Goal: Task Accomplishment & Management: Manage account settings

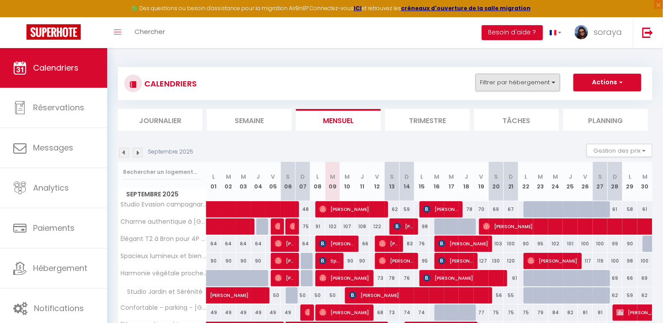
click at [540, 86] on button "Filtrer par hébergement" at bounding box center [517, 83] width 85 height 18
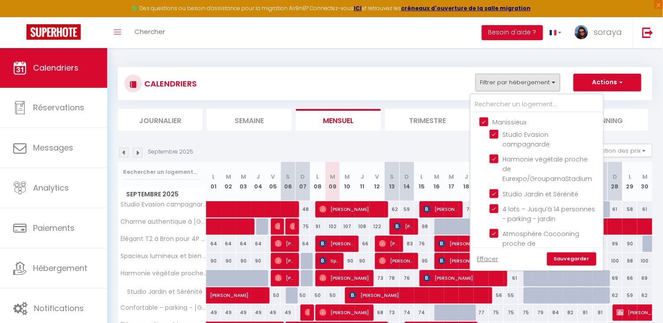
click at [484, 122] on input "Manissieux" at bounding box center [545, 121] width 132 height 9
checkbox input "false"
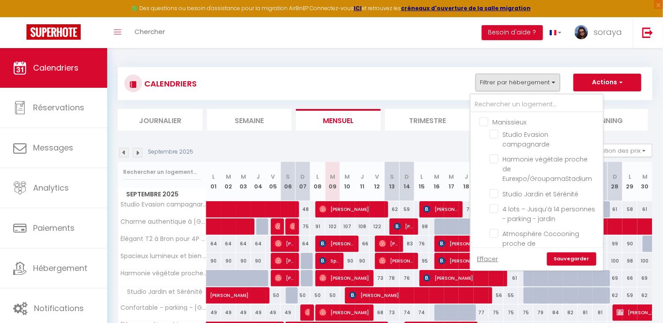
checkbox input "false"
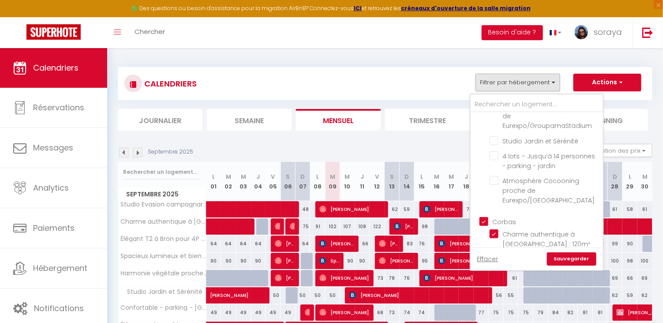
scroll to position [64, 0]
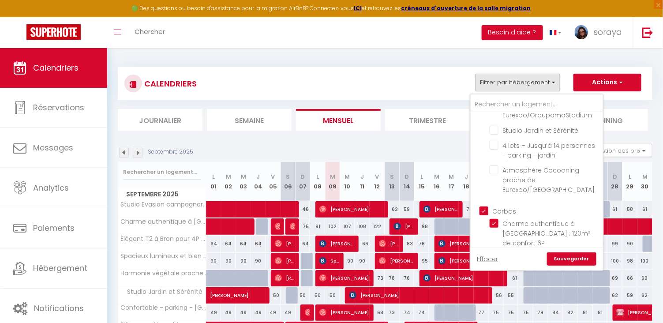
click at [489, 206] on input "Corbas" at bounding box center [545, 210] width 132 height 9
checkbox input "false"
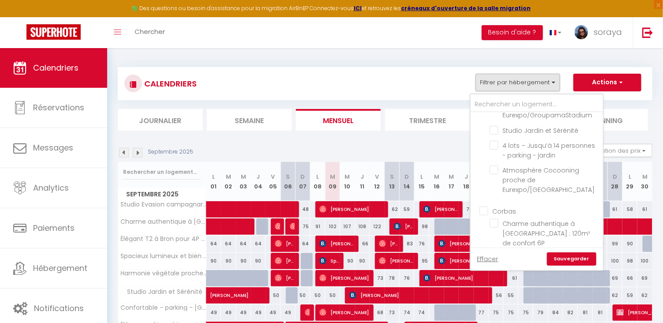
checkbox input "false"
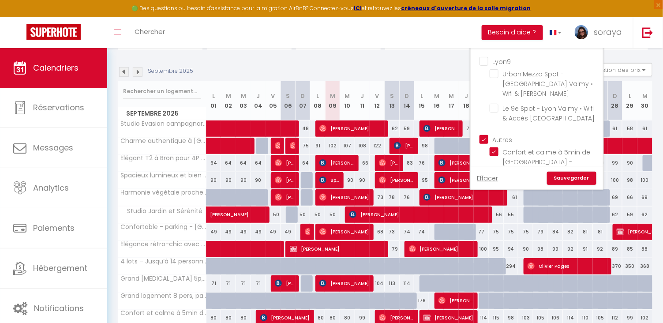
scroll to position [73, 0]
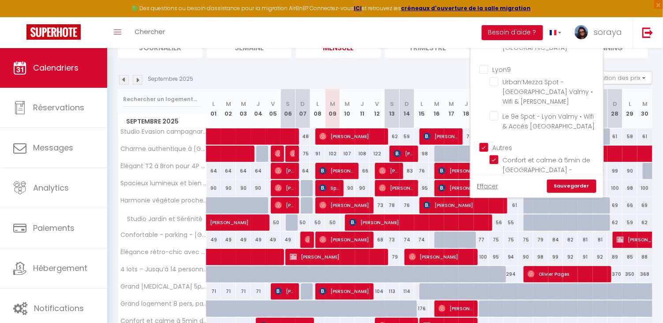
click at [562, 181] on link "Sauvegarder" at bounding box center [571, 185] width 49 height 13
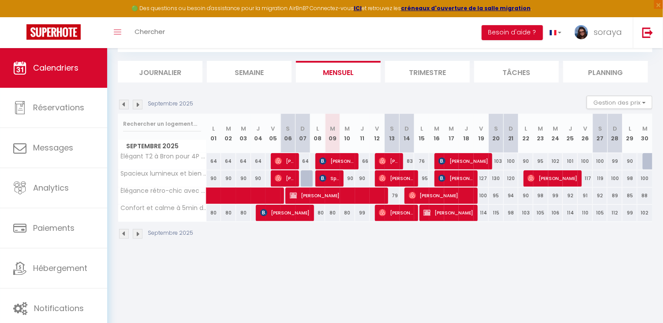
scroll to position [48, 0]
click at [138, 105] on img at bounding box center [138, 105] width 10 height 10
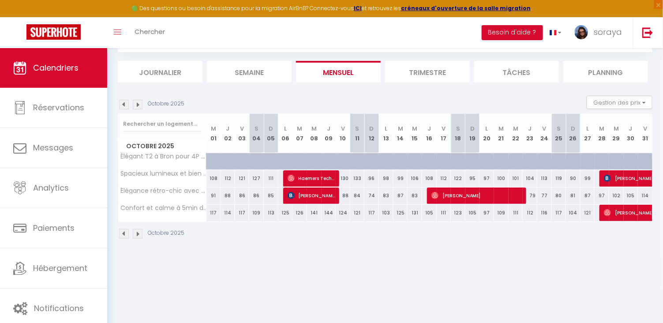
click at [138, 105] on img at bounding box center [138, 105] width 10 height 10
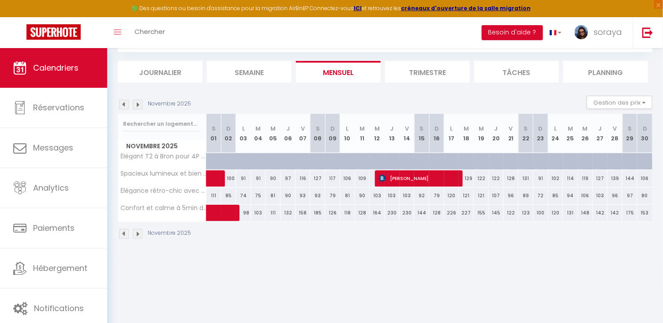
click at [138, 105] on img at bounding box center [138, 105] width 10 height 10
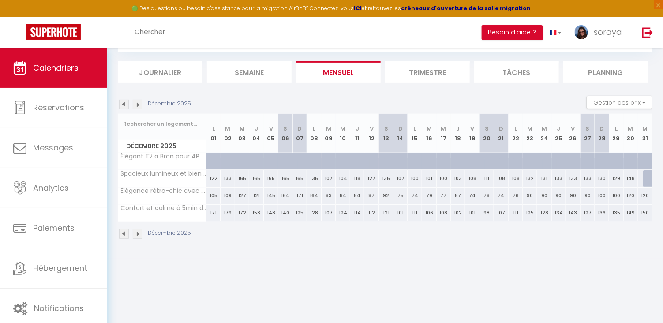
click at [122, 101] on img at bounding box center [124, 105] width 10 height 10
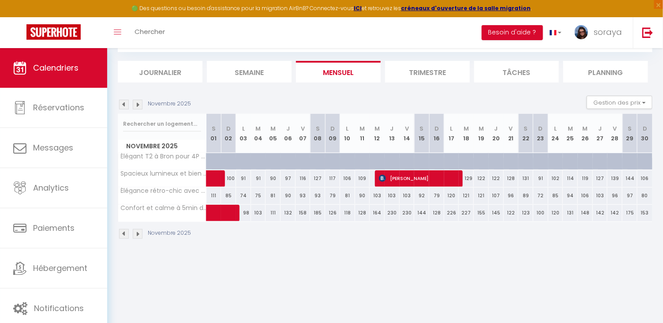
click at [122, 101] on img at bounding box center [124, 105] width 10 height 10
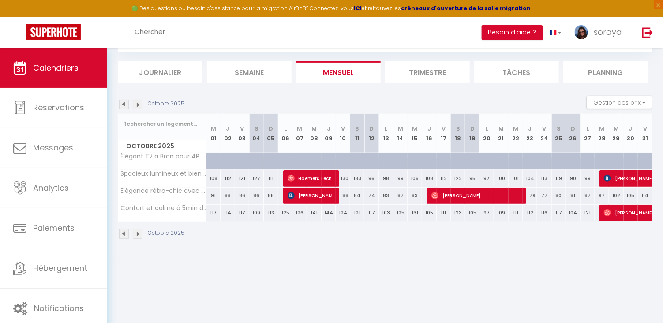
click at [122, 101] on img at bounding box center [124, 105] width 10 height 10
select select
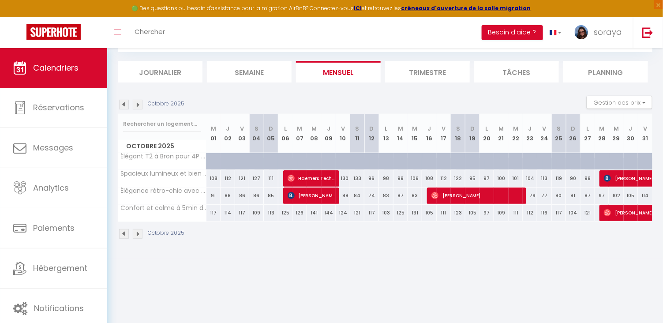
select select
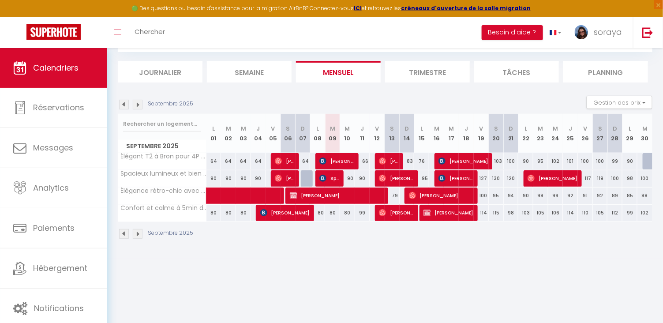
click at [330, 160] on span "[PERSON_NAME]" at bounding box center [336, 161] width 35 height 17
select select "OK"
select select "1"
select select "0"
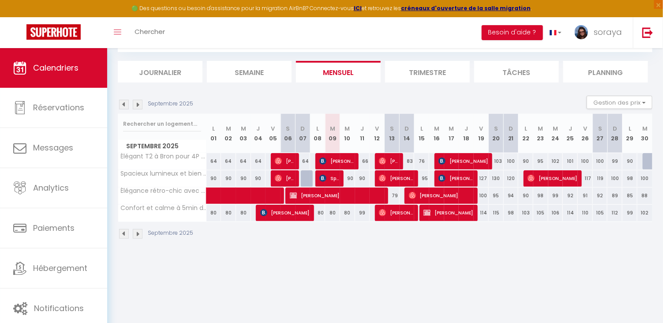
select select "1"
select select
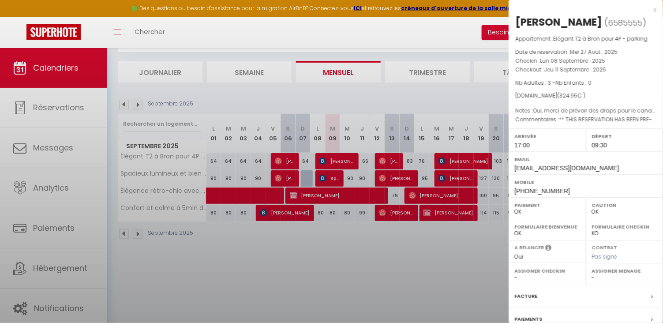
select select "34604"
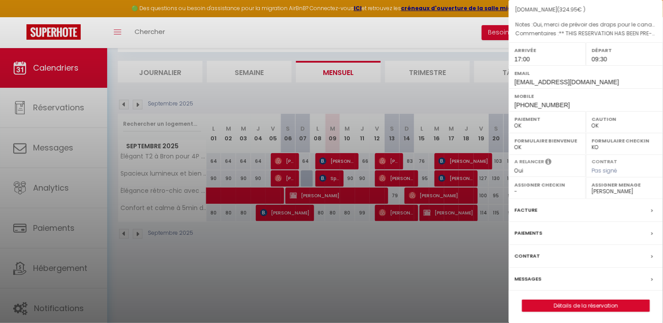
scroll to position [86, 0]
click at [542, 277] on div "Messages" at bounding box center [585, 279] width 154 height 23
select select
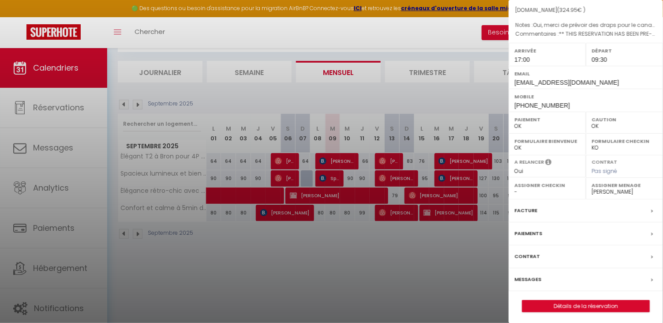
select select
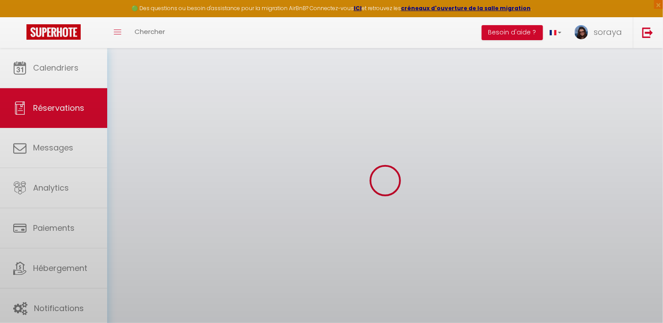
select select
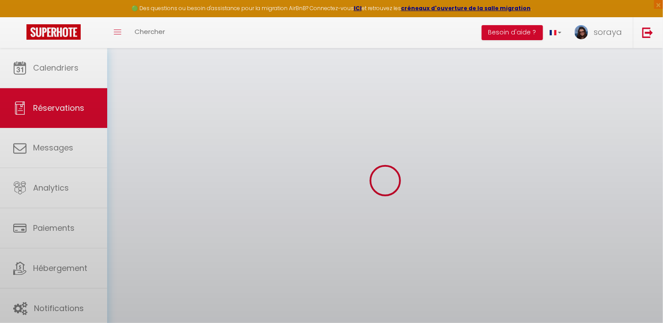
select select
checkbox input "false"
select select
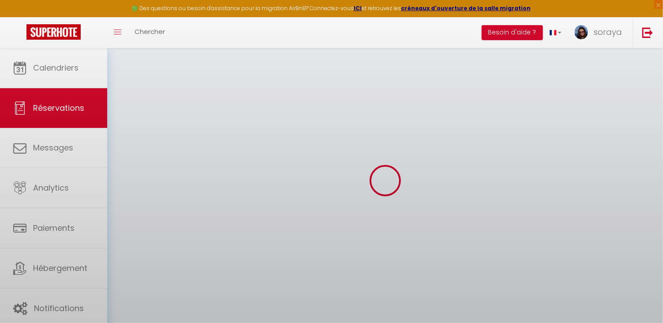
select select
checkbox input "false"
select select
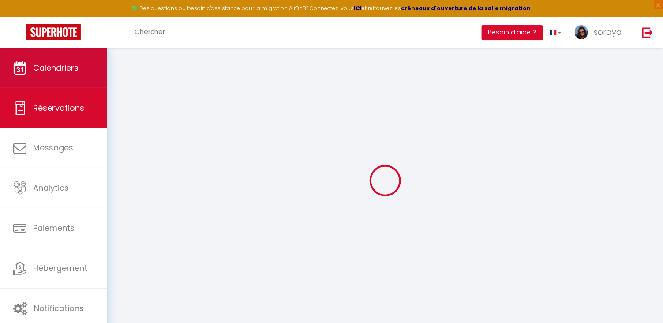
type input "Fadda"
type input "Nino"
type input "fnino.425807@guest.booking.com"
type input "ninofadda70@gmail.com"
type input "+393286135156"
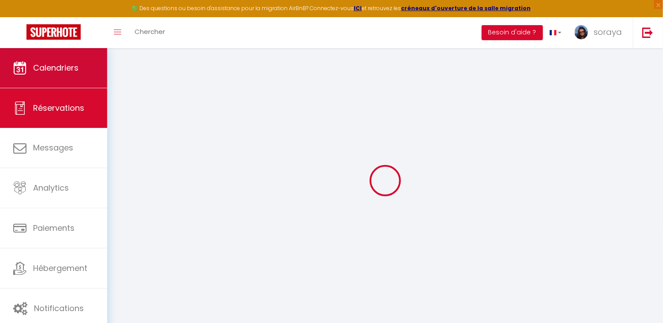
type input "+393286135156"
type input "08017"
type input "Via Cesare Battisti 3"
type input "Silanus (Nu)"
select select "IT"
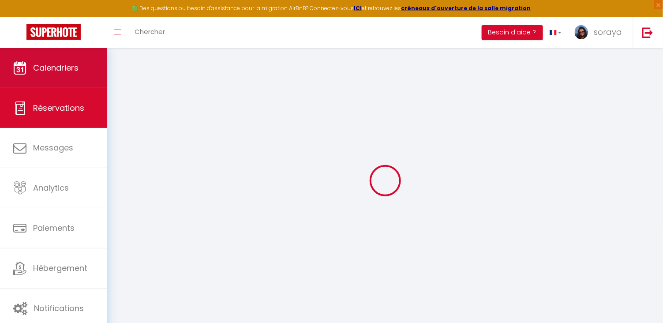
type input "52.71"
type input "4.55"
select select "43962"
select select "1"
select select
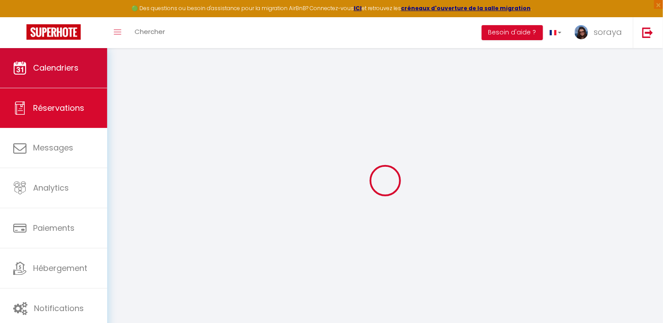
select select
type input "3"
select select "12"
select select "15"
type input "271.04"
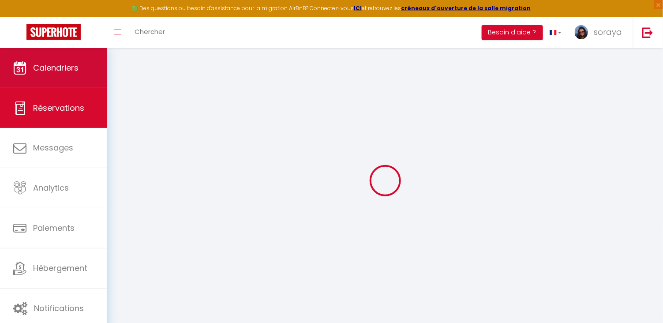
checkbox input "false"
type input "0"
select select "2"
type input "39"
type input "0"
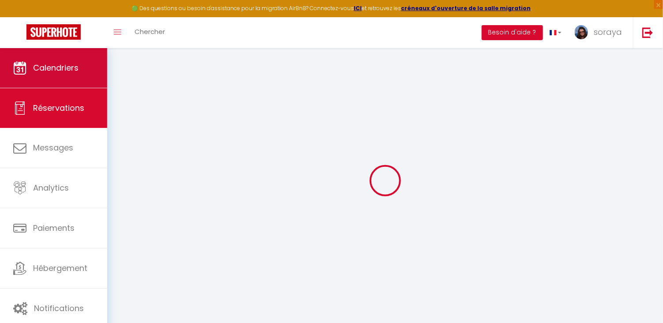
type input "0"
select index
select select
checkbox input "false"
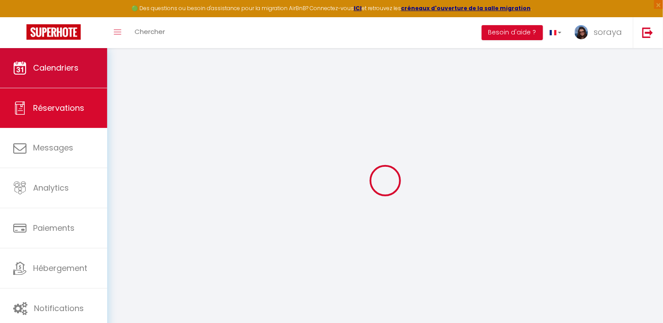
select select
checkbox input "false"
select index
select select
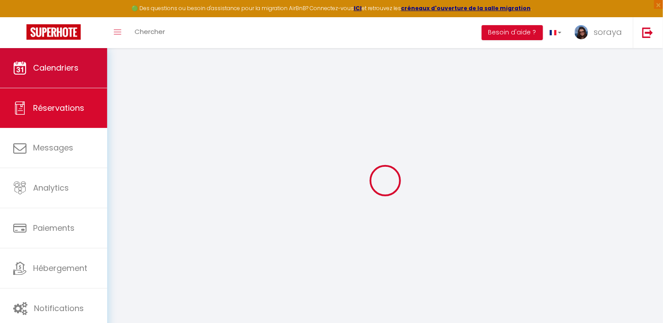
select select
checkbox input "false"
select index
type \ "** THIS RESERVATION HAS BEEN PRE-PAID ** Reservation has a cancellation grace p…"
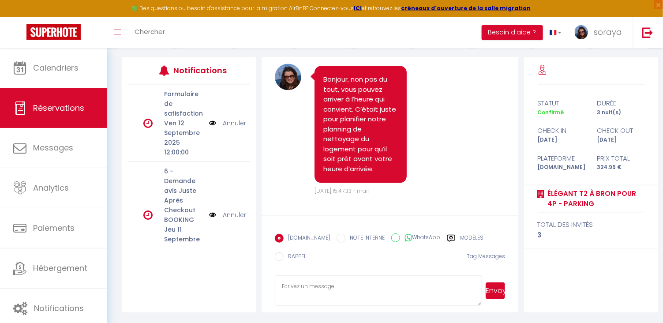
scroll to position [106, 0]
click at [461, 236] on label "Modèles" at bounding box center [471, 239] width 23 height 11
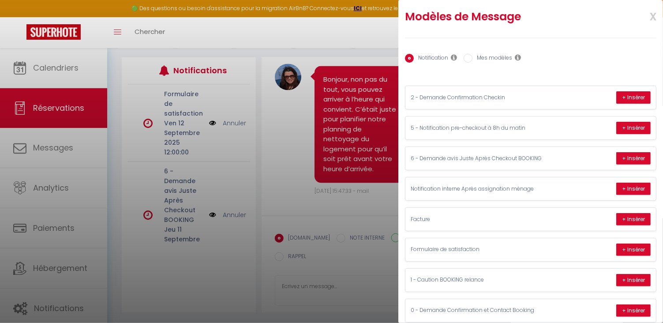
scroll to position [0, 0]
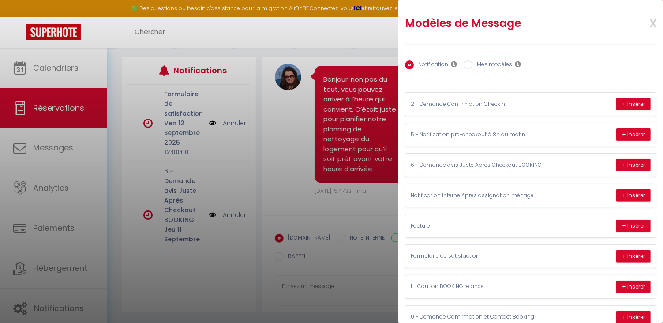
click at [502, 64] on label "Mes modèles" at bounding box center [492, 65] width 40 height 10
click at [472, 64] on input "Mes modèles" at bounding box center [468, 64] width 9 height 9
radio input "true"
radio input "false"
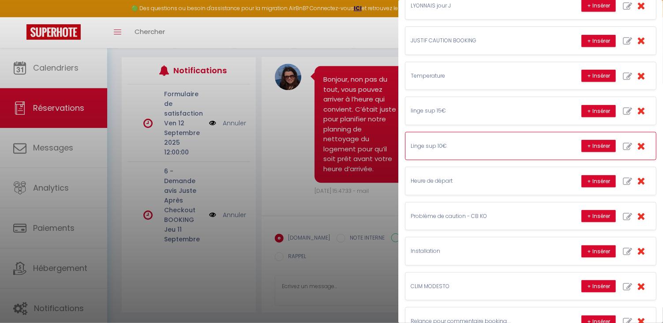
scroll to position [259, 0]
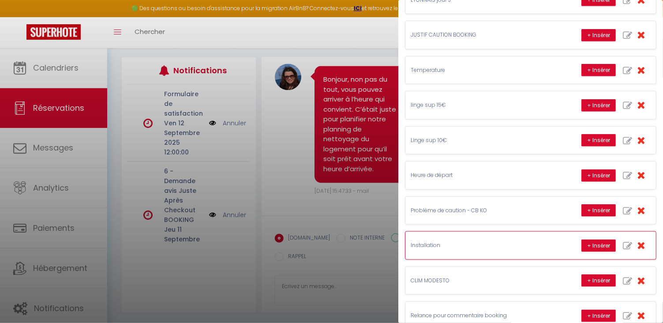
click at [432, 245] on p "Installation" at bounding box center [477, 245] width 132 height 8
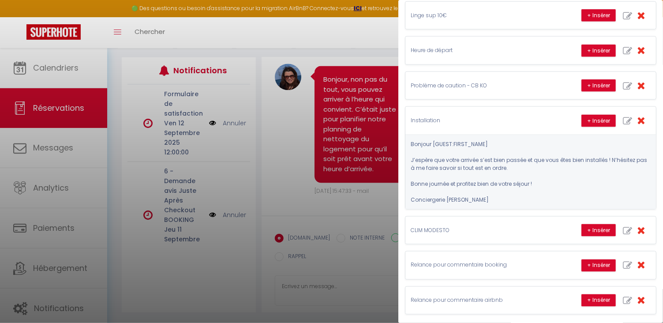
scroll to position [383, 0]
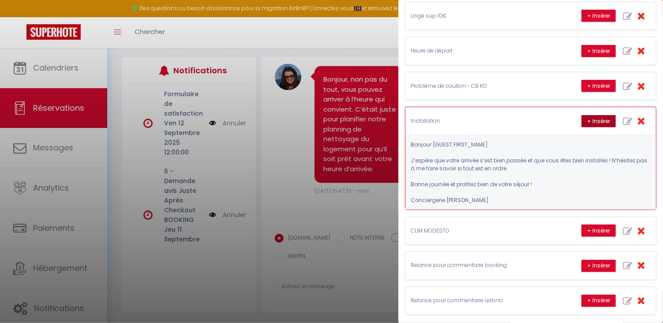
click at [605, 120] on button "+ Insérer" at bounding box center [598, 121] width 34 height 12
type textarea "Bonjour Fadda J’espère que votre arrivée s’est bien passée et que vous êtes bie…"
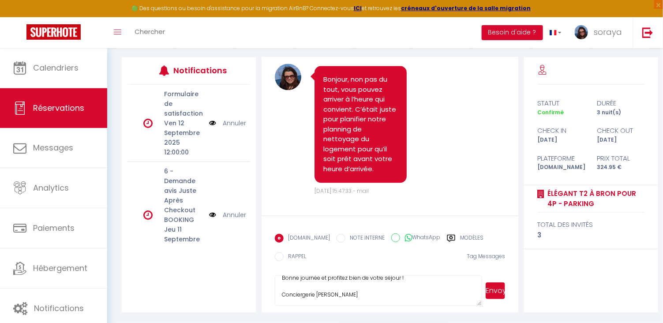
scroll to position [49, 0]
click at [498, 292] on button "Envoyer" at bounding box center [495, 290] width 19 height 17
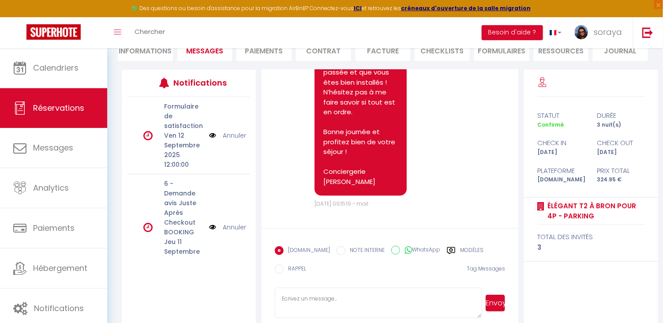
scroll to position [2266, 0]
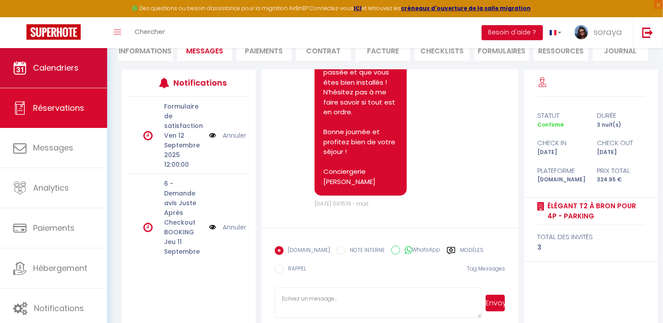
click at [57, 75] on link "Calendriers" at bounding box center [53, 68] width 107 height 40
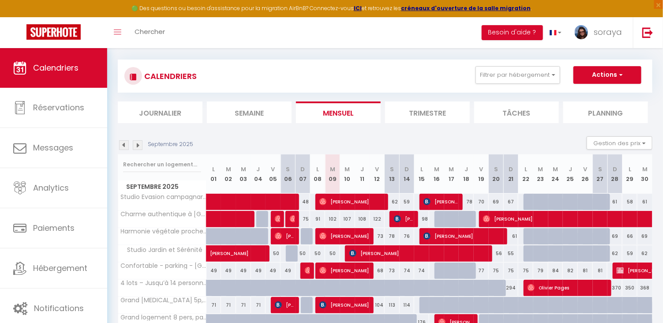
scroll to position [9, 0]
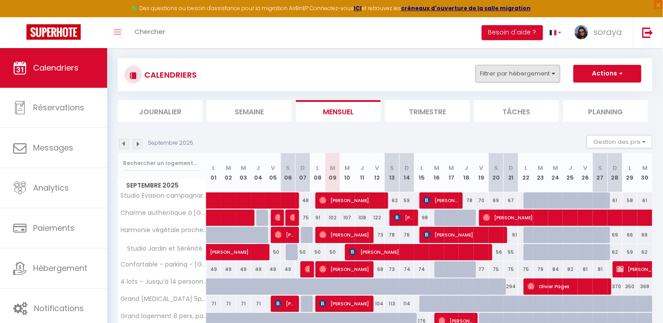
click at [547, 77] on button "Filtrer par hébergement" at bounding box center [517, 74] width 85 height 18
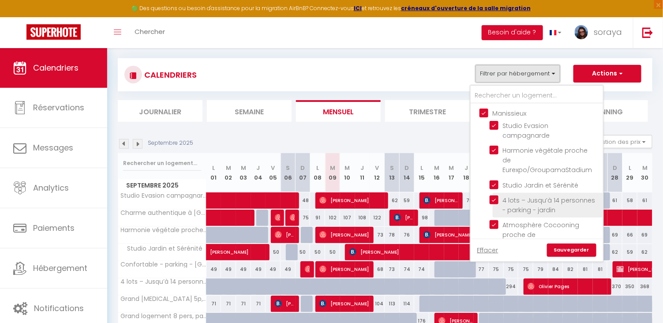
scroll to position [4, 0]
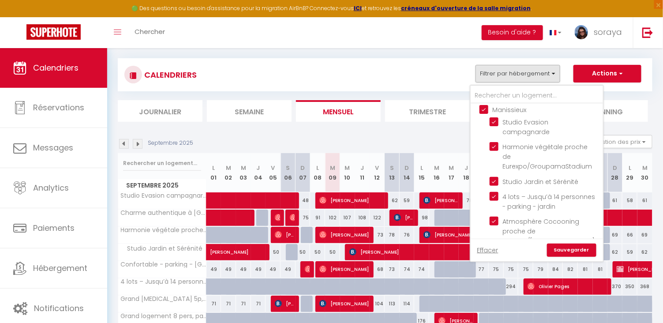
click at [486, 107] on input "Manissieux" at bounding box center [545, 109] width 132 height 9
checkbox input "false"
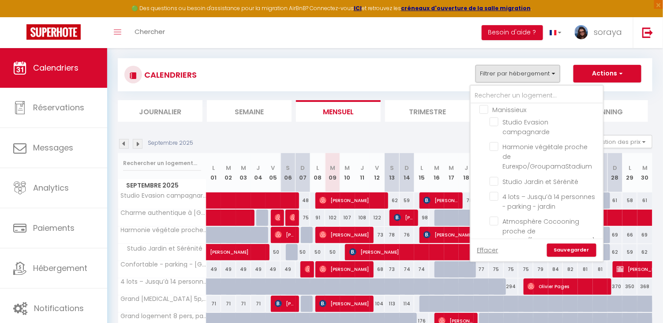
checkbox input "false"
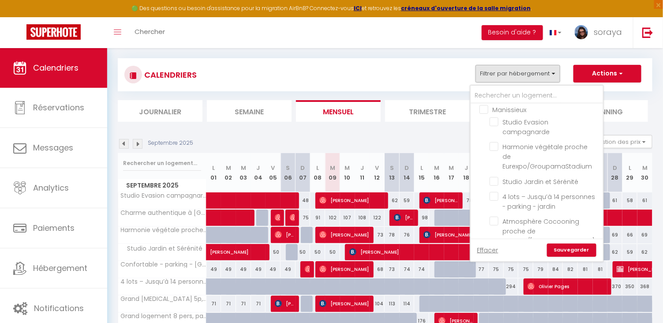
checkbox input "false"
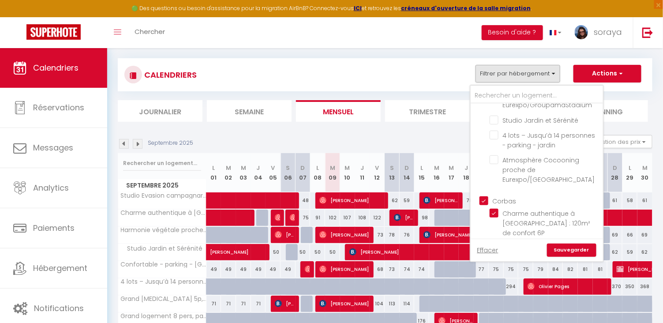
scroll to position [72, 0]
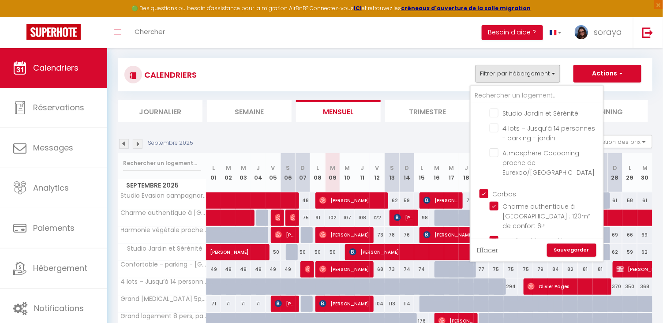
click at [484, 189] on input "Corbas" at bounding box center [545, 193] width 132 height 9
checkbox input "false"
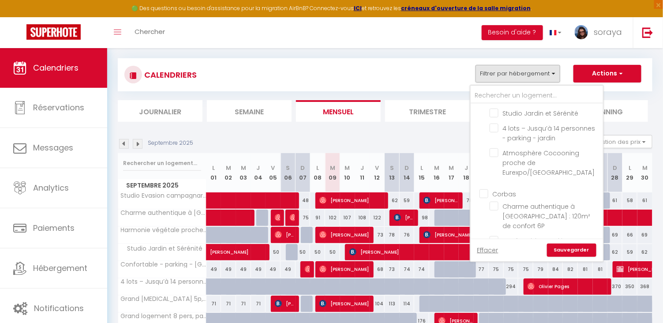
checkbox input "false"
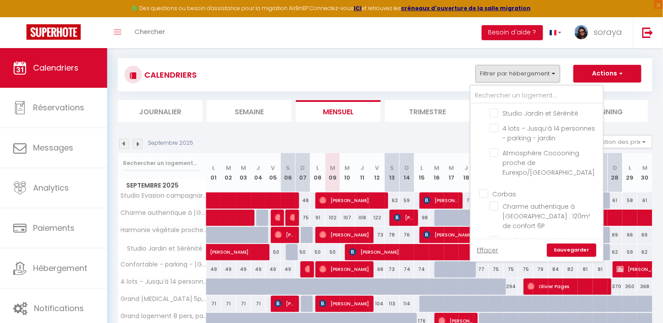
checkbox input "false"
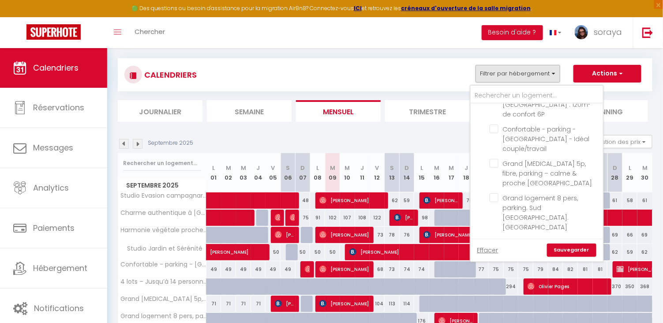
click at [486, 243] on input "Lyon9" at bounding box center [545, 247] width 132 height 9
checkbox input "true"
checkbox input "false"
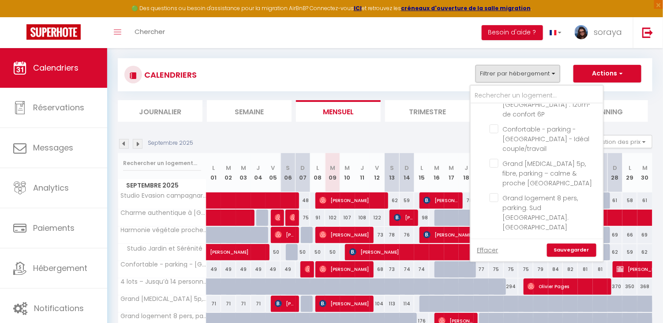
checkbox input "false"
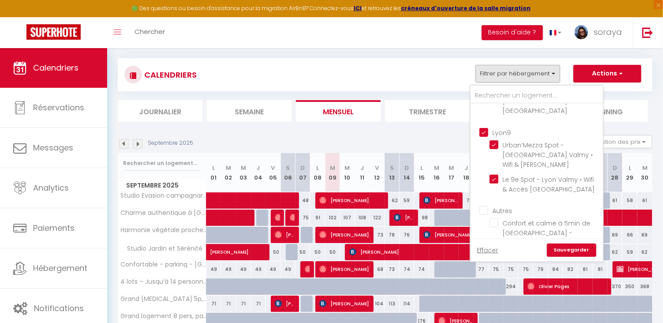
scroll to position [299, 0]
click at [484, 206] on input "Autres" at bounding box center [545, 210] width 132 height 9
checkbox input "true"
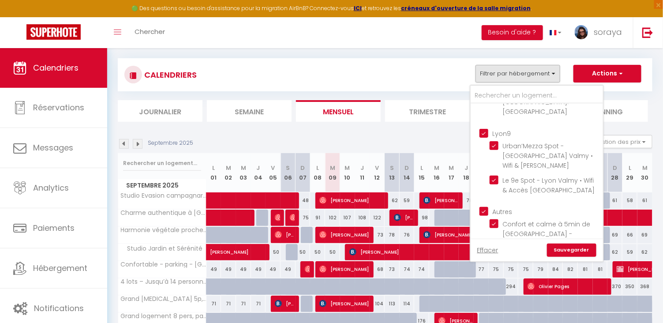
checkbox input "true"
click at [563, 250] on link "Sauvegarder" at bounding box center [571, 249] width 49 height 13
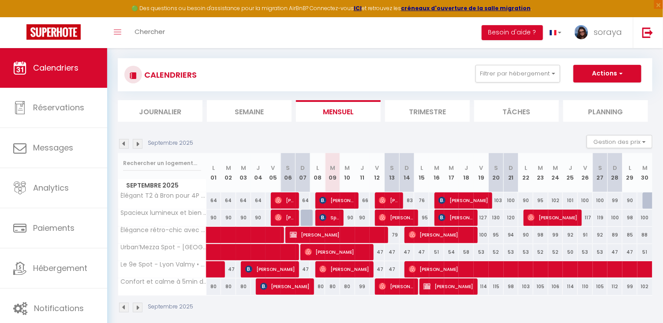
scroll to position [21, 0]
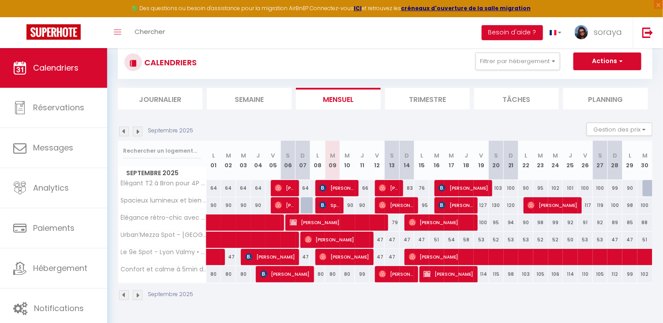
click at [333, 201] on span "Splash Trf" at bounding box center [329, 205] width 20 height 17
select select "OK"
select select "0"
select select "1"
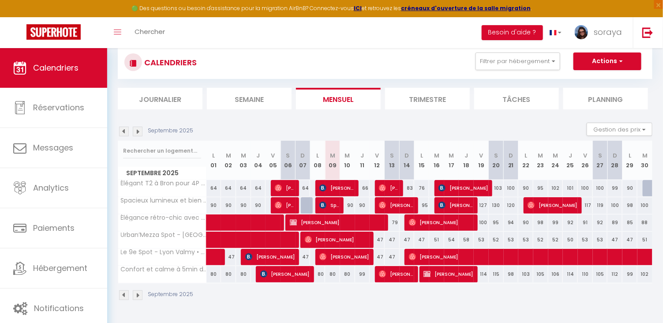
select select "1"
select select
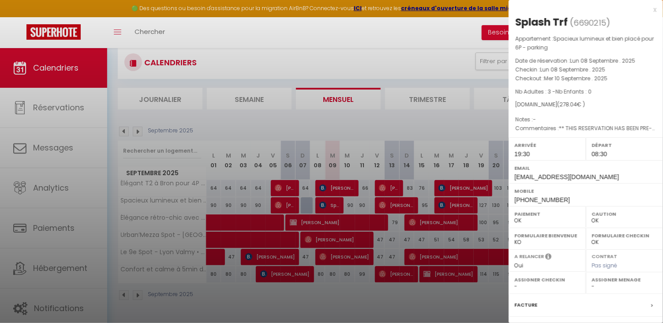
select select "19128"
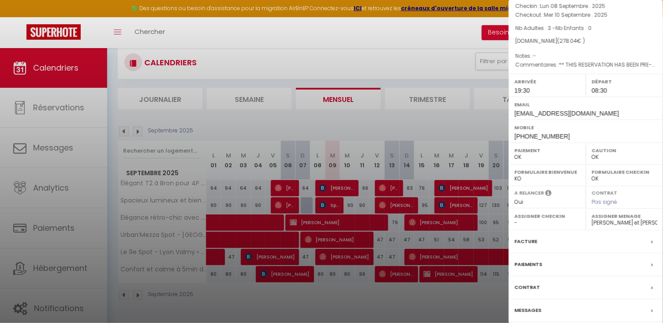
scroll to position [68, 0]
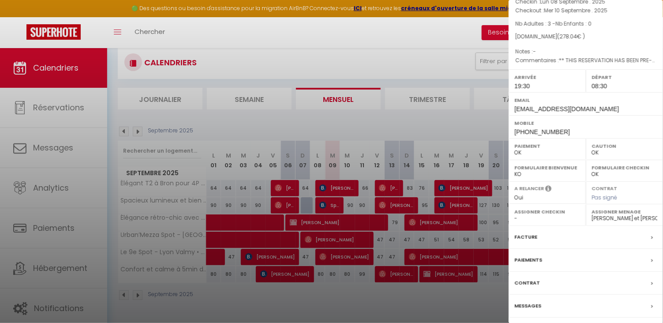
click at [521, 301] on label "Messages" at bounding box center [527, 305] width 27 height 9
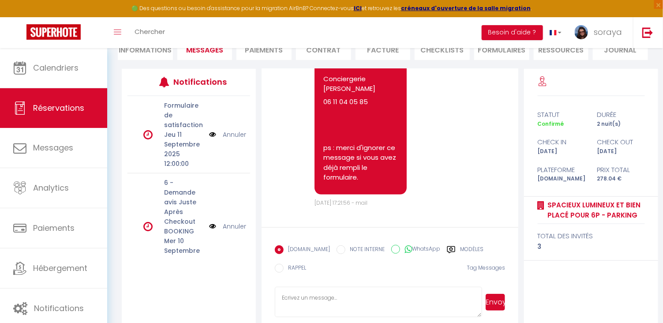
scroll to position [97, 0]
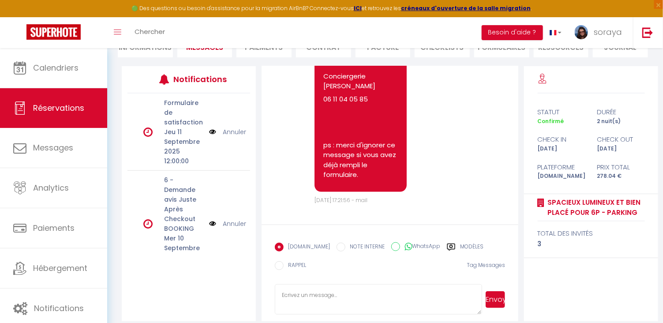
click at [471, 245] on label "Modèles" at bounding box center [471, 248] width 23 height 11
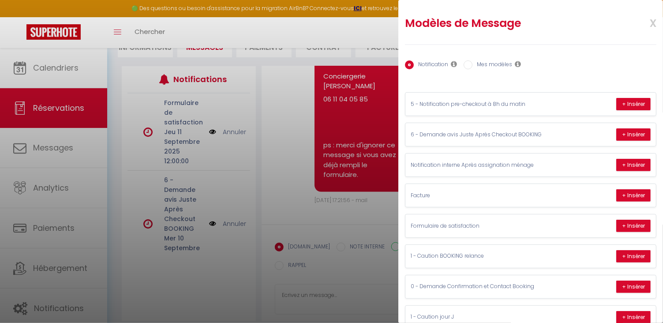
click at [496, 60] on label "Mes modèles" at bounding box center [492, 65] width 40 height 10
click at [472, 60] on input "Mes modèles" at bounding box center [468, 64] width 9 height 9
radio input "true"
radio input "false"
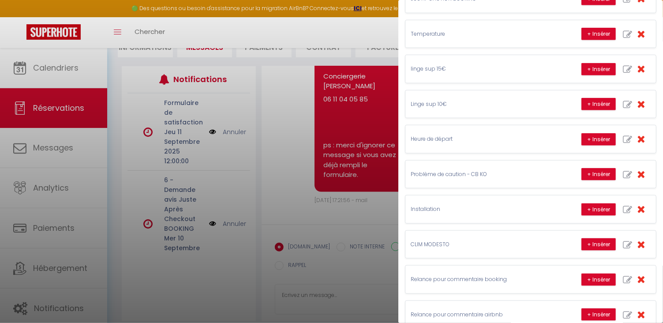
scroll to position [309, 0]
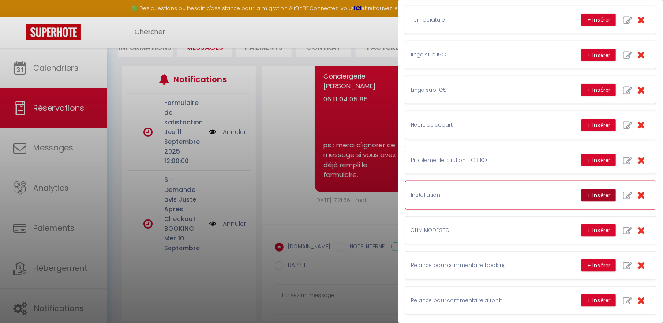
click at [587, 192] on button "+ Insérer" at bounding box center [598, 195] width 34 height 12
type textarea "Bonjour Splash J’espère que votre arrivée s’est bien passée et que vous êtes bi…"
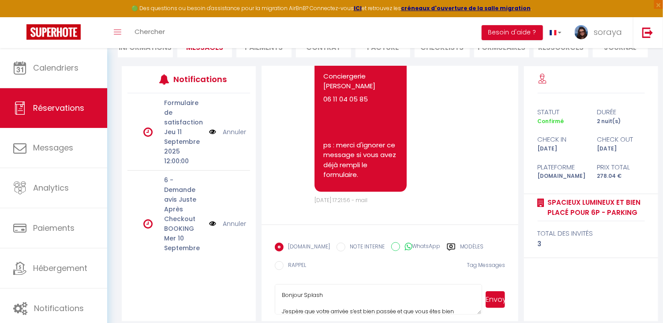
click at [498, 297] on button "Envoyer" at bounding box center [495, 299] width 19 height 17
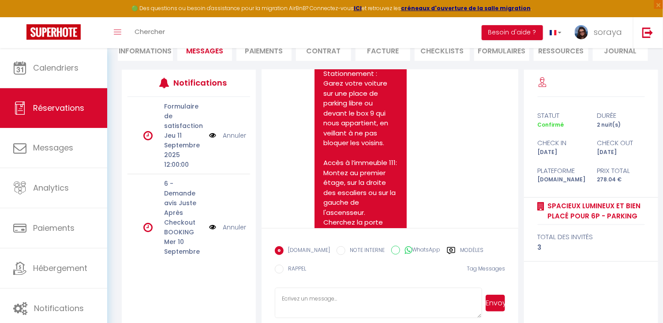
scroll to position [2279, 0]
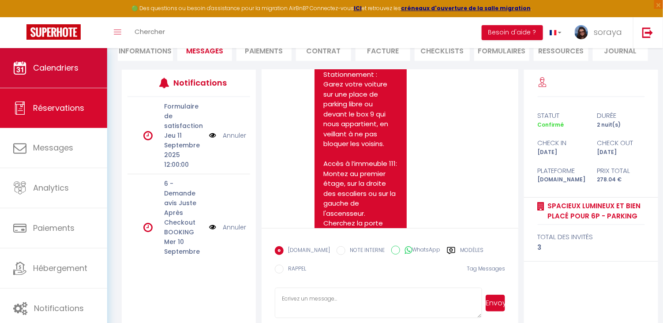
click at [64, 71] on span "Calendriers" at bounding box center [55, 67] width 45 height 11
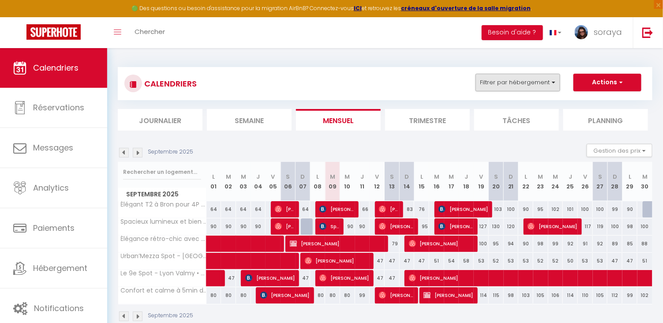
click at [551, 79] on button "Filtrer par hébergement" at bounding box center [517, 83] width 85 height 18
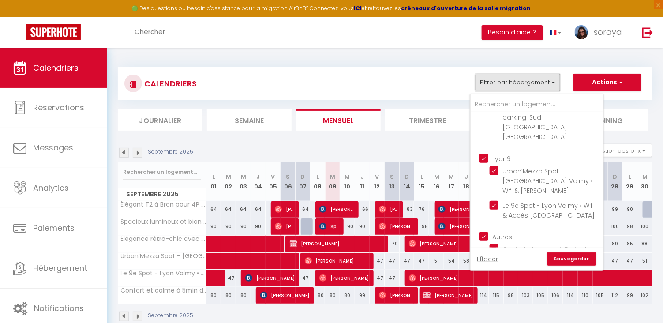
scroll to position [299, 0]
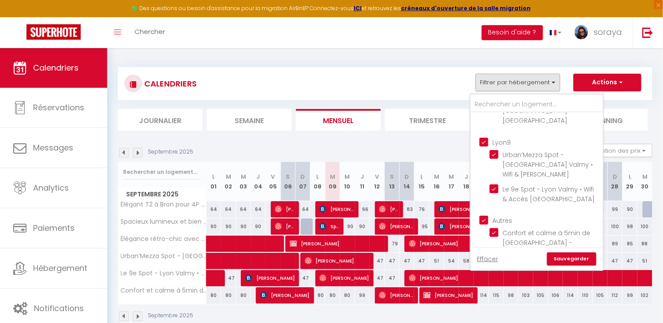
click at [486, 215] on input "Autres" at bounding box center [545, 219] width 132 height 9
checkbox input "false"
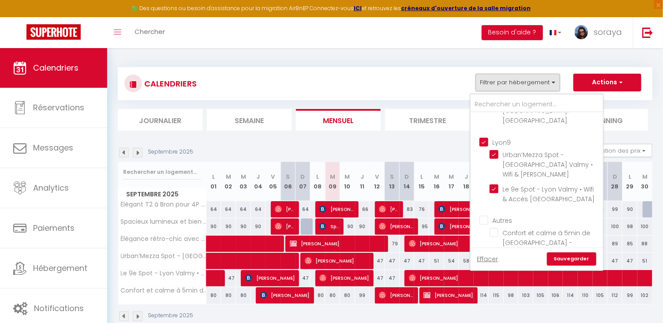
checkbox input "false"
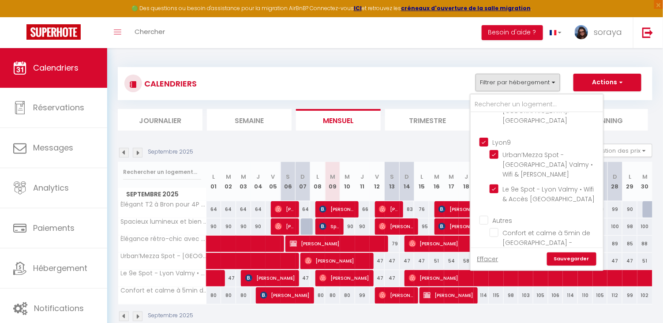
checkbox input "false"
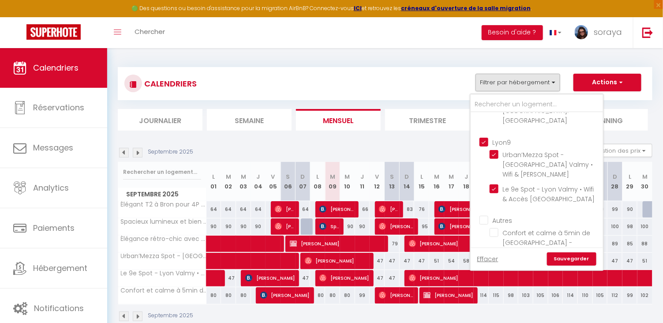
click at [577, 254] on link "Sauvegarder" at bounding box center [571, 258] width 49 height 13
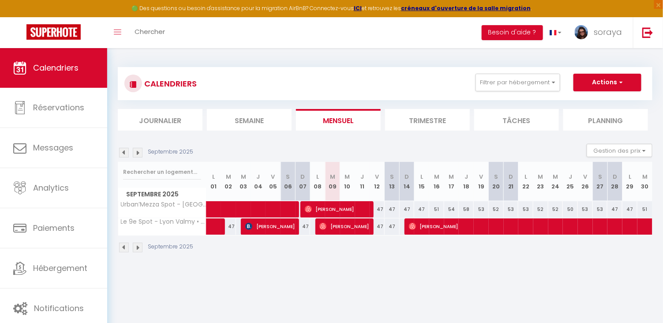
click at [121, 149] on img at bounding box center [124, 153] width 10 height 10
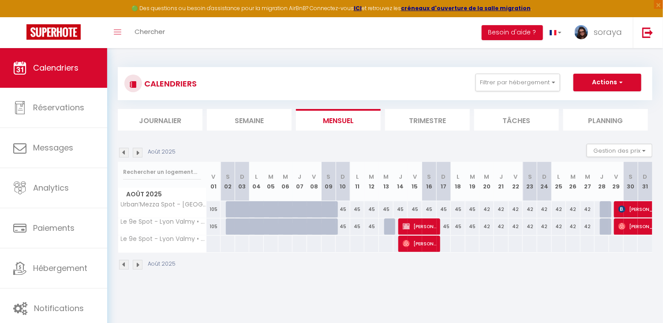
click at [139, 153] on img at bounding box center [138, 153] width 10 height 10
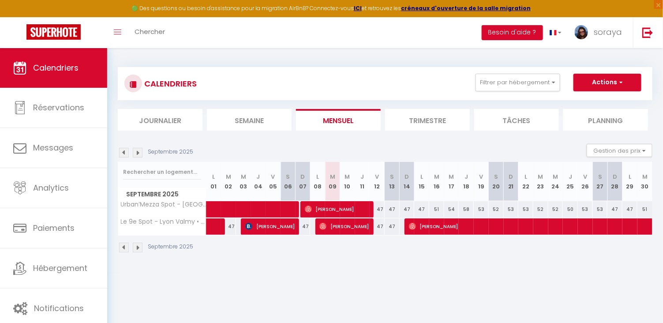
click at [125, 152] on img at bounding box center [124, 153] width 10 height 10
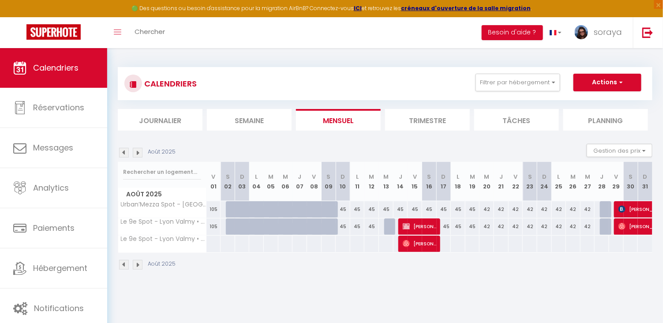
click at [137, 149] on img at bounding box center [138, 153] width 10 height 10
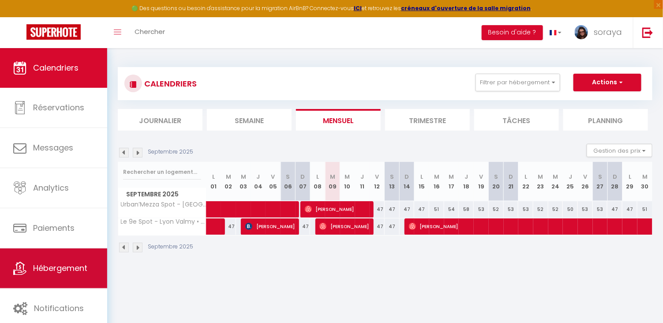
click at [72, 267] on span "Hébergement" at bounding box center [60, 267] width 54 height 11
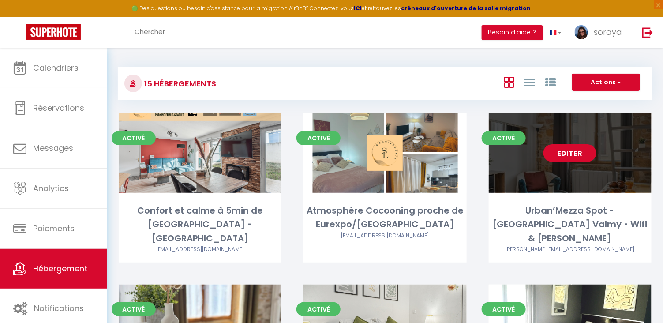
click at [564, 157] on link "Editer" at bounding box center [569, 153] width 53 height 18
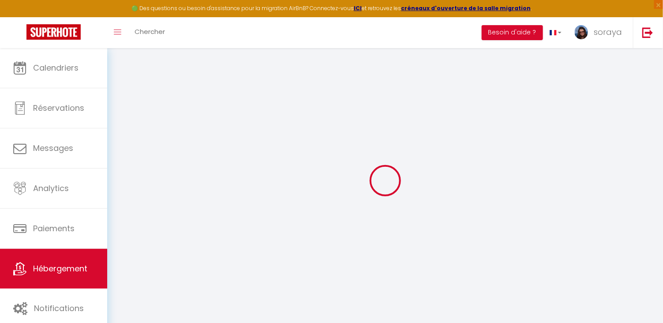
type input "Urban’Mezza Spot - [GEOGRAPHIC_DATA] Valmy • Wifi & [PERSON_NAME]"
type input "Sofiane"
type input "Chiker"
type input "11 rue de l'oiseliere"
type input "69009"
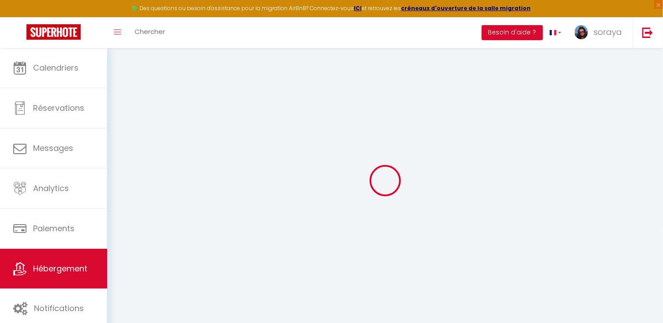
type input "Lyon"
select select "2"
type input "48"
type input "39"
type input "5.5"
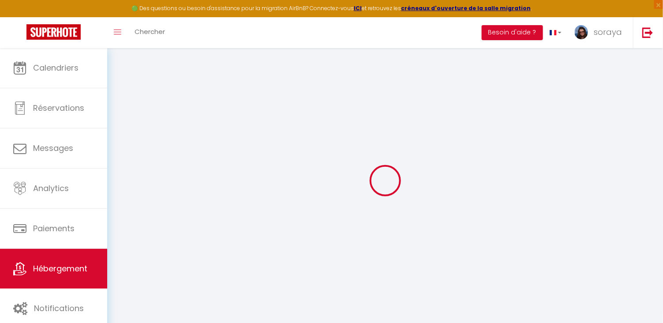
type input "5"
type input "300"
select select
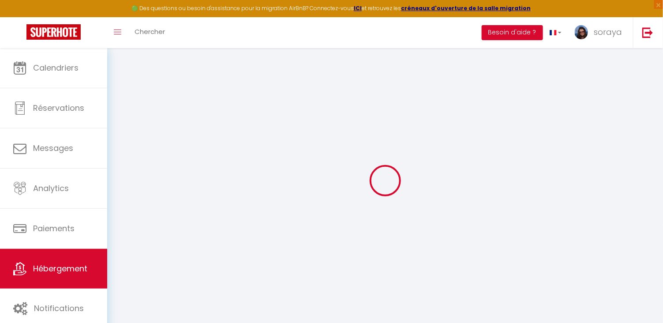
select select
type input "11 rue de l'oiseliere"
type input "69009"
type input "Lyon"
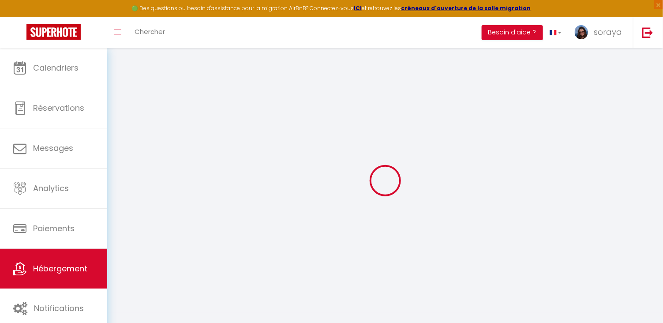
type input "[EMAIL_ADDRESS][DOMAIN_NAME]"
select select "15603"
checkbox input "false"
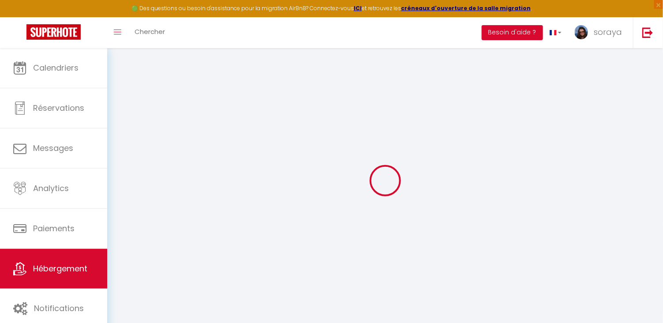
checkbox input "false"
radio input "true"
type input "24"
type input "39"
type input "0"
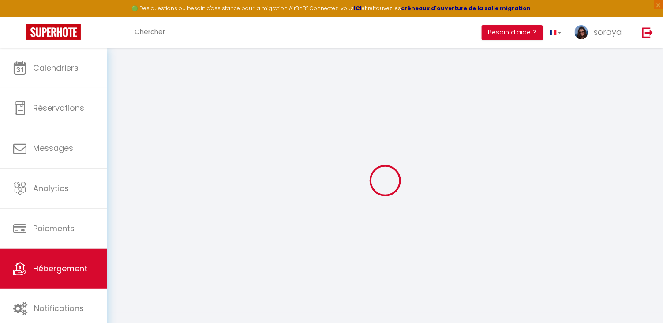
type input "0"
select select "38531"
select select
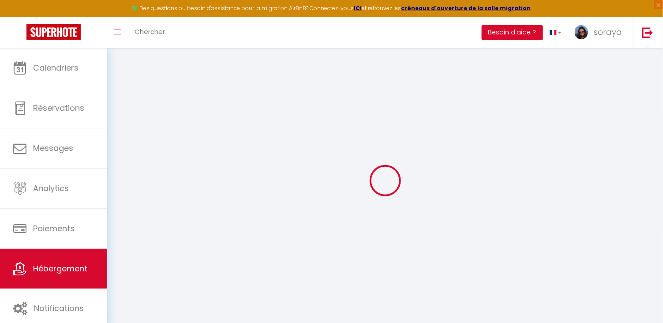
select select
checkbox input "false"
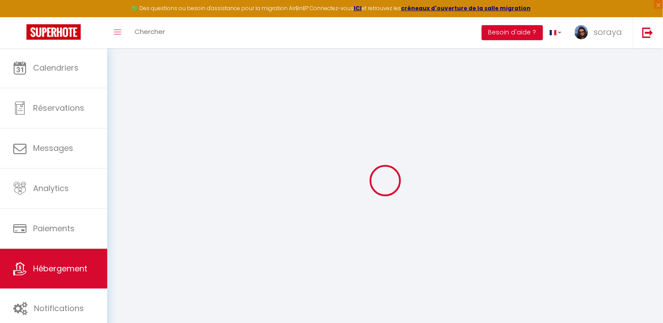
checkbox input "false"
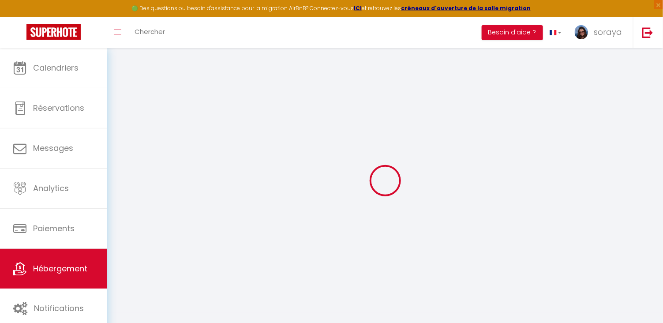
checkbox input "false"
select select "15:00"
select select "23:45"
select select "11:00"
select select "15"
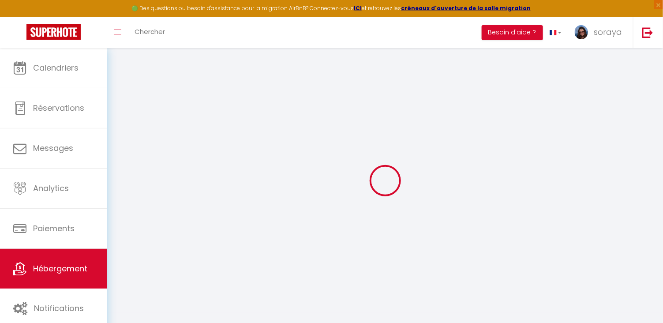
select select "15"
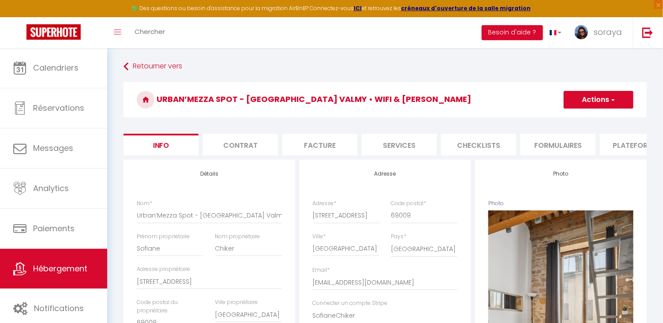
click at [534, 146] on li "Formulaires" at bounding box center [557, 145] width 75 height 22
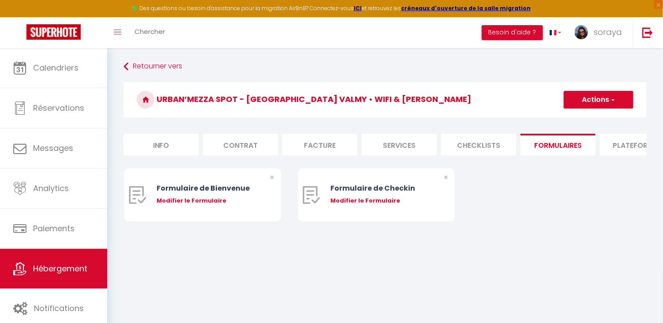
click at [615, 143] on li "Plateformes" at bounding box center [637, 145] width 75 height 22
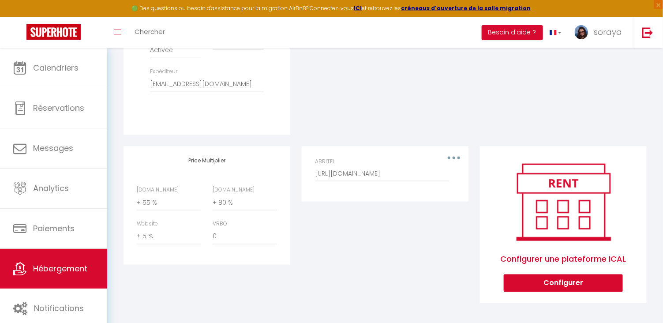
scroll to position [371, 0]
click at [316, 245] on div "Editer Supprimer ABRITEL http://www.abritel.fr/icalendar/47818b52f5984929b92f34…" at bounding box center [385, 231] width 178 height 168
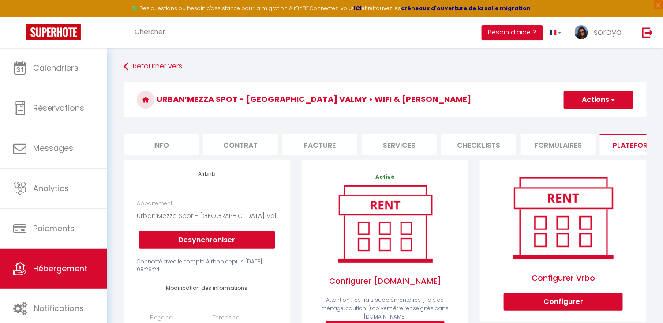
scroll to position [0, 0]
click at [618, 100] on button "Actions" at bounding box center [599, 100] width 70 height 18
click at [589, 119] on link "Enregistrer" at bounding box center [598, 118] width 70 height 11
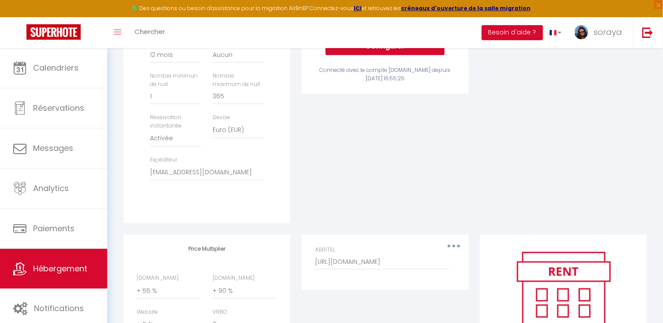
scroll to position [284, 0]
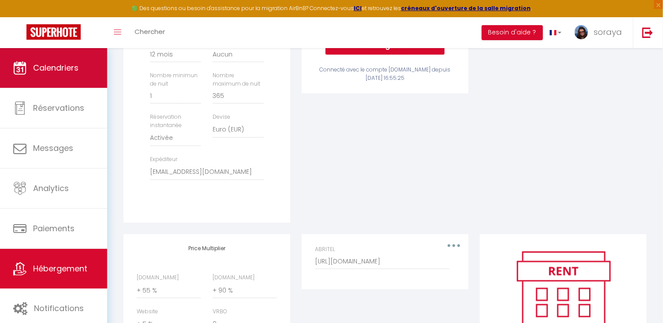
click at [65, 73] on span "Calendriers" at bounding box center [55, 67] width 45 height 11
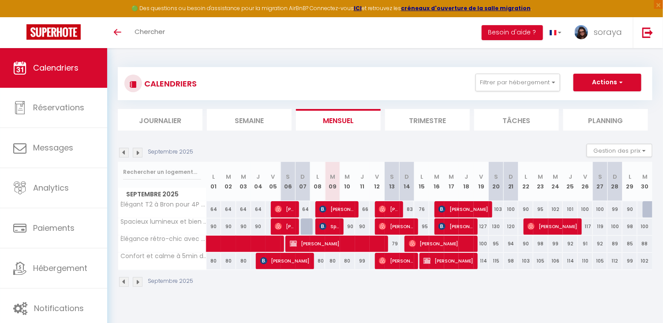
click at [334, 228] on span "Splash Trf" at bounding box center [329, 226] width 20 height 17
select select "OK"
select select "0"
select select "1"
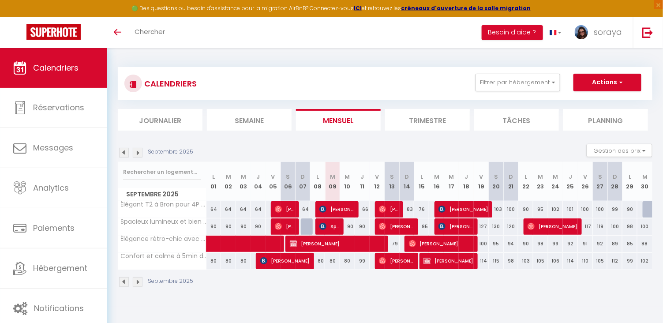
select select "1"
select select
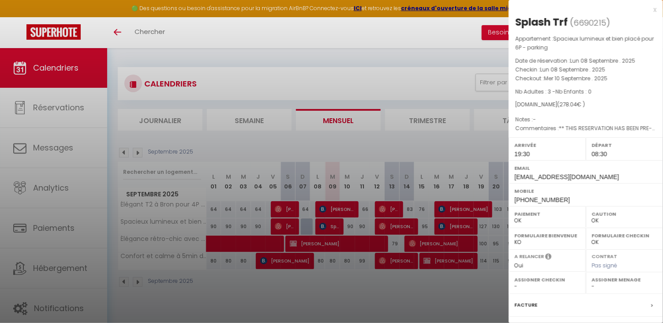
select select "19128"
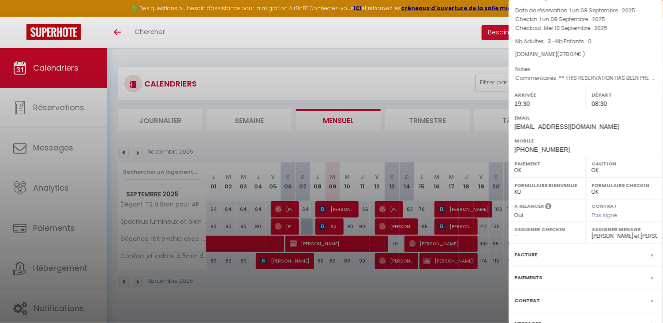
scroll to position [60, 0]
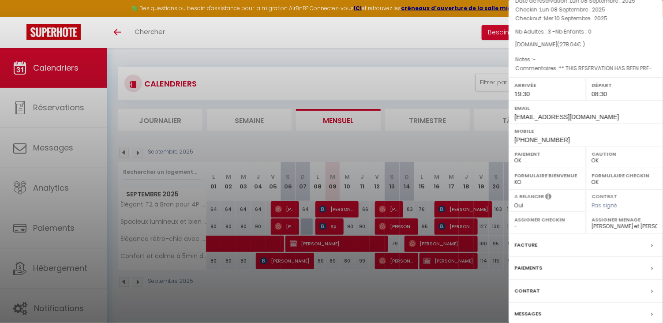
click at [524, 312] on label "Messages" at bounding box center [527, 313] width 27 height 9
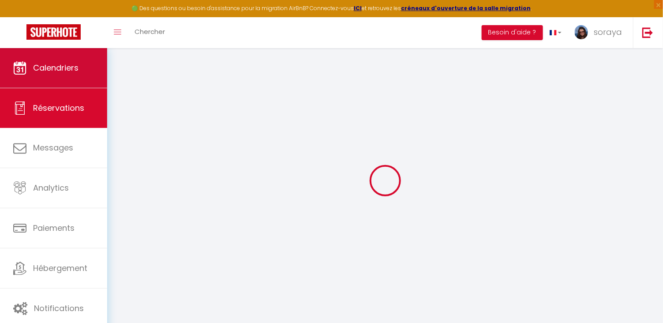
click at [67, 72] on span "Calendriers" at bounding box center [55, 67] width 45 height 11
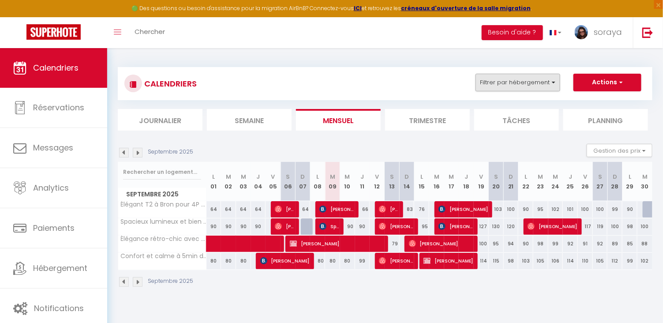
click at [527, 82] on button "Filtrer par hébergement" at bounding box center [517, 83] width 85 height 18
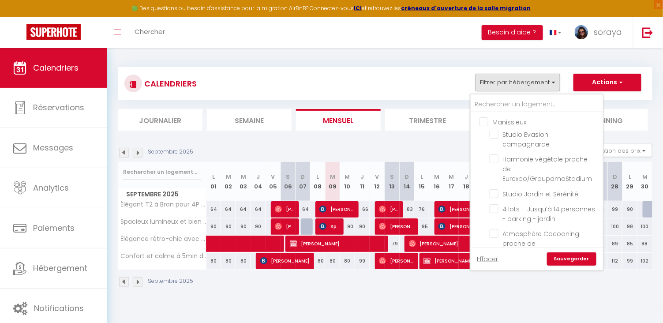
click at [486, 121] on input "Manissieux" at bounding box center [545, 121] width 132 height 9
checkbox input "true"
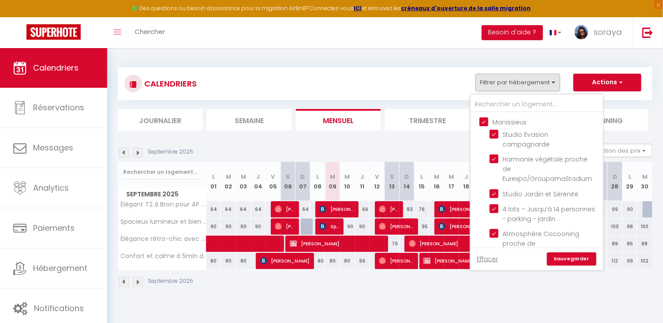
checkbox input "true"
checkbox input "false"
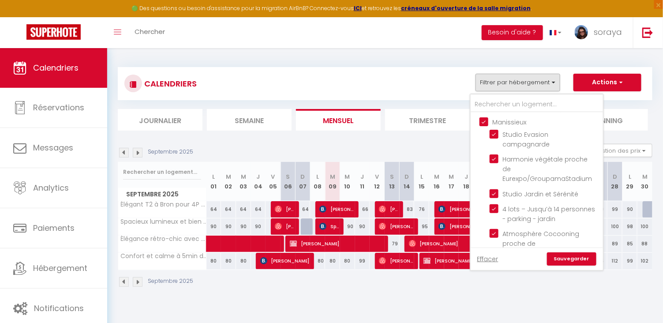
checkbox input "false"
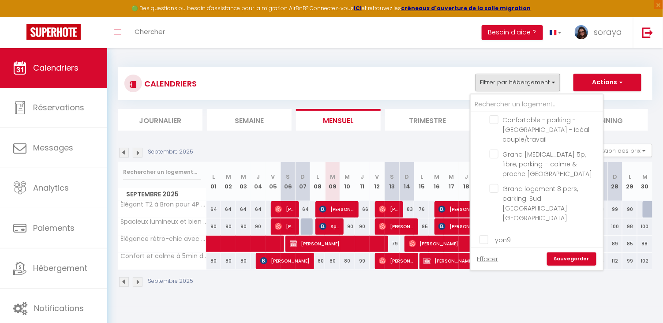
scroll to position [269, 0]
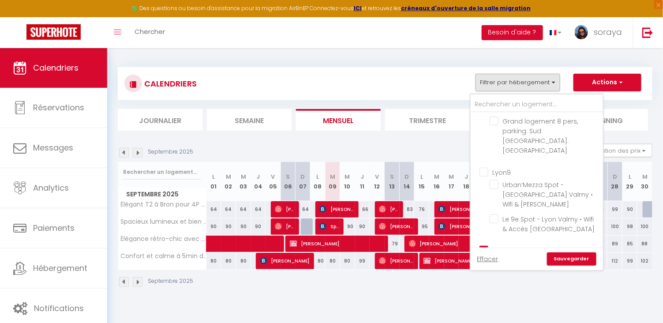
click at [486, 245] on input "Autres" at bounding box center [545, 249] width 132 height 9
checkbox input "false"
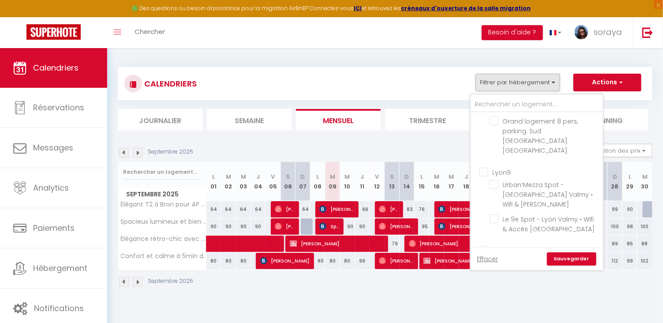
checkbox input "false"
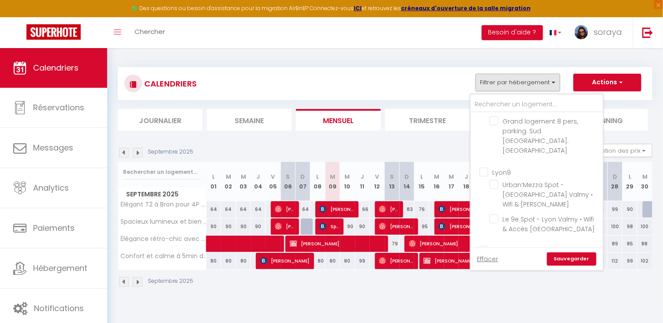
checkbox input "false"
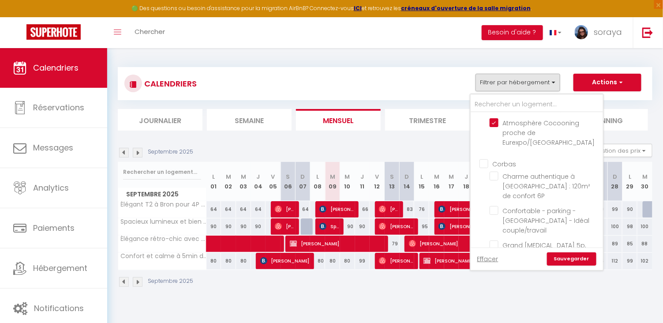
scroll to position [110, 0]
click at [487, 159] on input "Corbas" at bounding box center [545, 163] width 132 height 9
checkbox input "true"
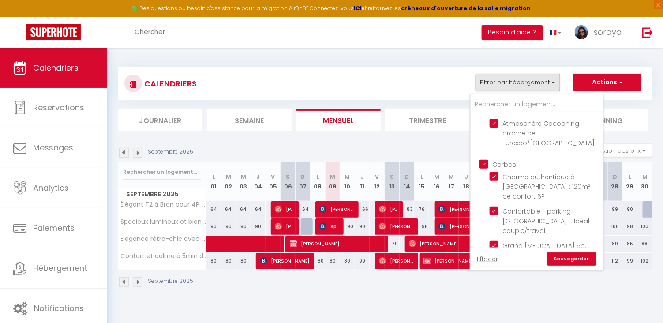
checkbox input "true"
checkbox input "false"
click at [568, 263] on link "Sauvegarder" at bounding box center [571, 258] width 49 height 13
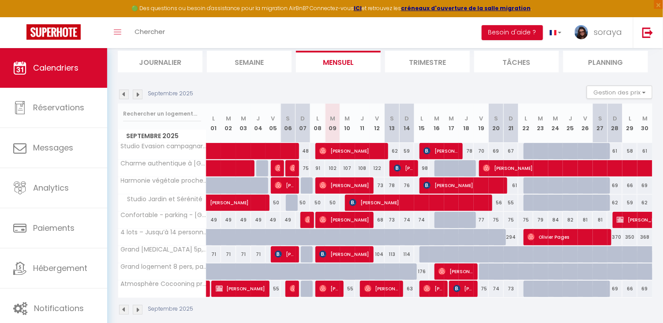
scroll to position [60, 0]
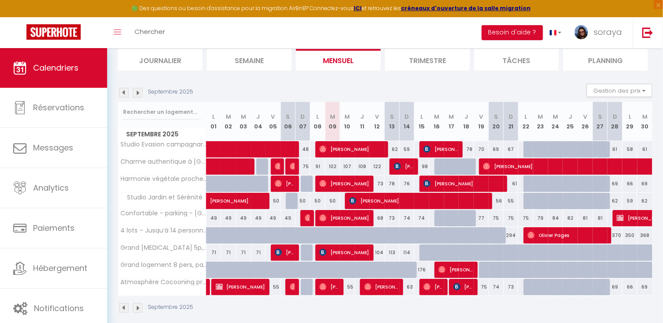
click at [353, 254] on span "[PERSON_NAME]" at bounding box center [344, 252] width 50 height 17
select select "OK"
select select "0"
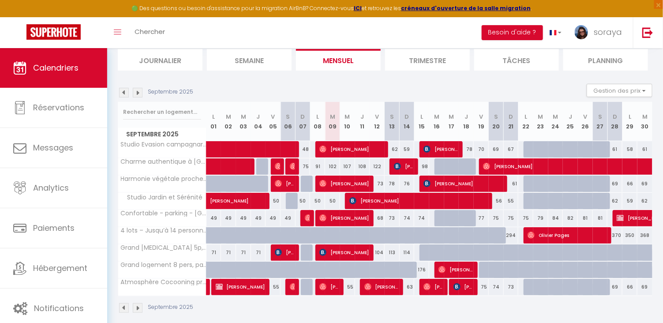
select select "1"
select select
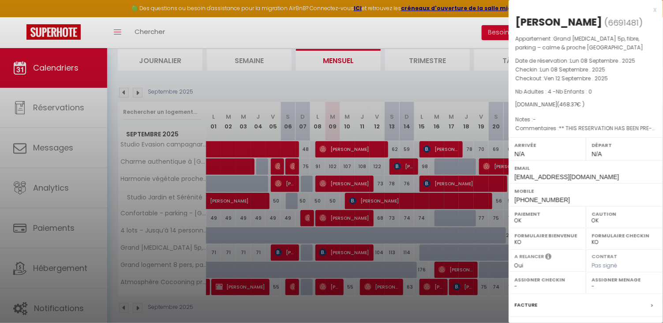
select select "52316"
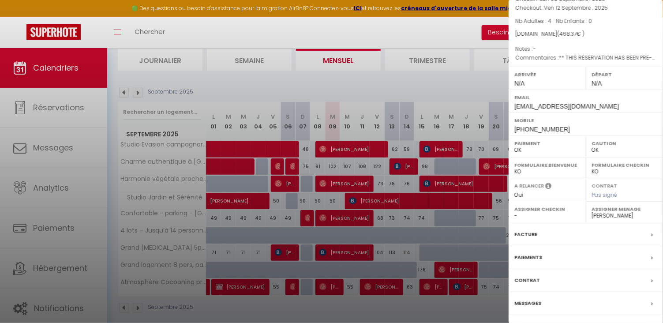
scroll to position [75, 0]
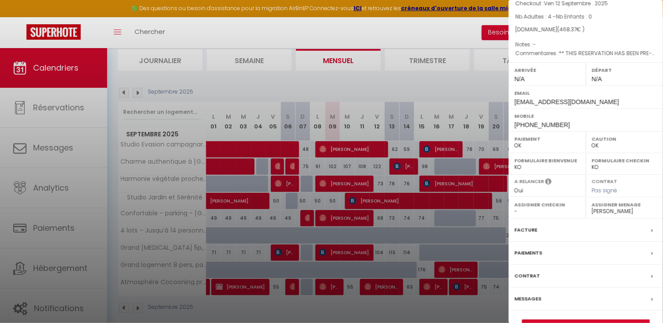
click at [535, 297] on label "Messages" at bounding box center [527, 298] width 27 height 9
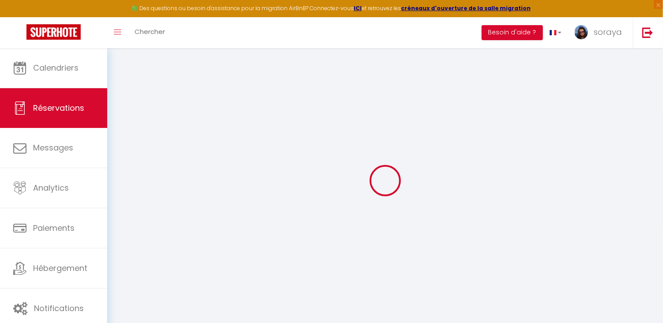
type input "[PERSON_NAME]"
type input "Tuším"
type input "[EMAIL_ADDRESS][DOMAIN_NAME]"
type input "[PHONE_NUMBER]"
type input "."
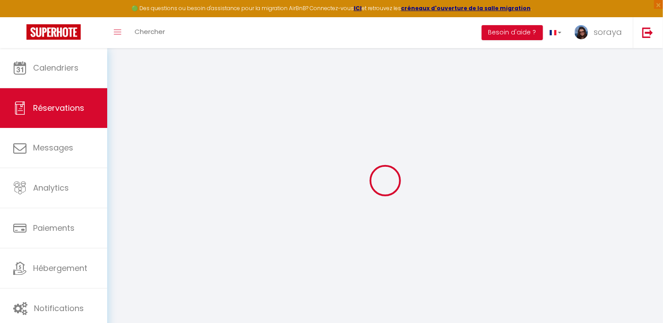
select select "SK"
type input "67.05"
type input "6.5600000000000005"
select select "74776"
select select "1"
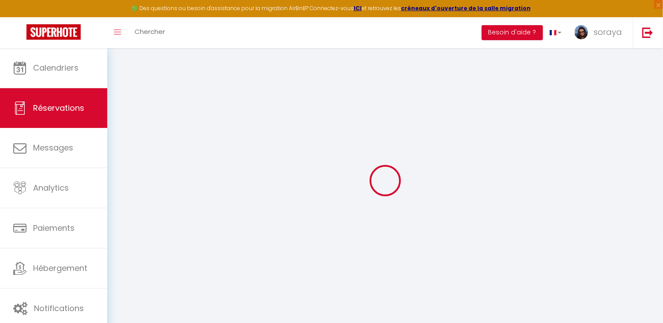
select select
type input "4"
select select "12"
select select "15"
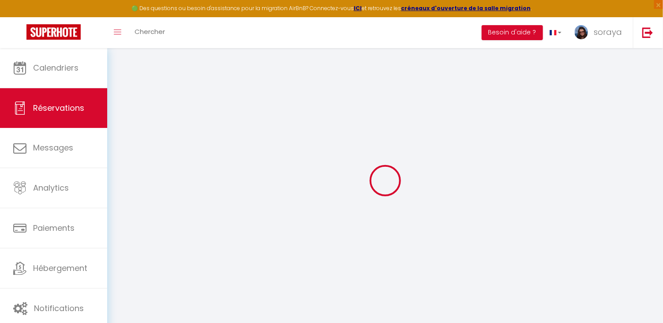
type input "388.03"
checkbox input "false"
type input "0"
select select "2"
type input "59"
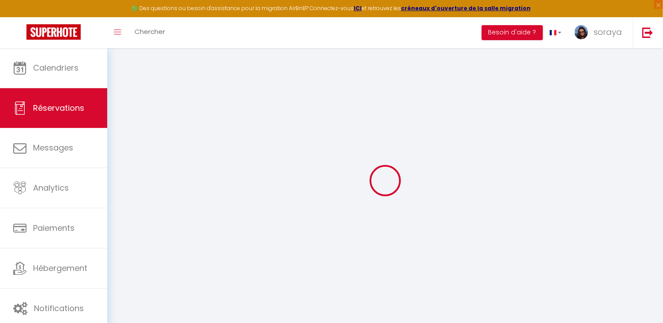
type input "0"
select select
checkbox input "false"
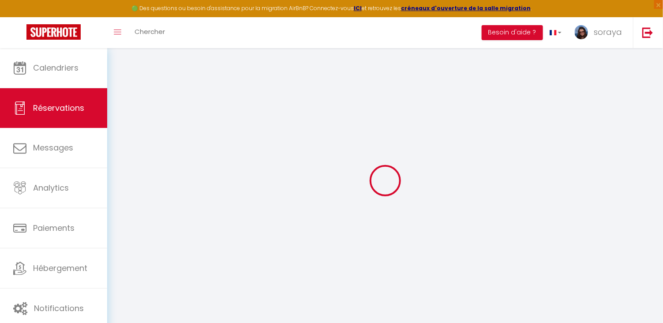
select select
checkbox input "false"
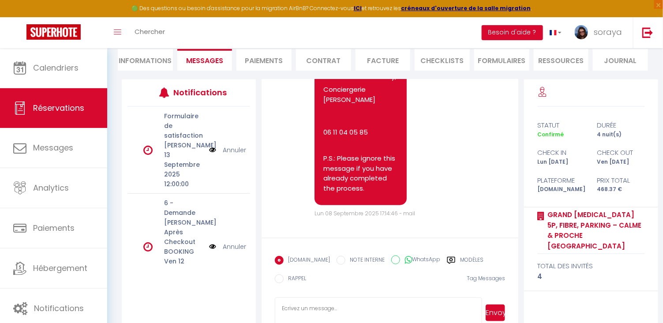
scroll to position [2942, 0]
click at [460, 260] on label "Modèles" at bounding box center [471, 261] width 23 height 11
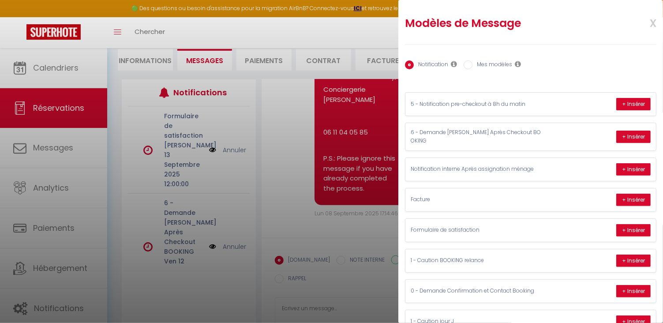
click at [495, 57] on div "Notification Mes modèles" at bounding box center [530, 65] width 251 height 19
click at [495, 63] on label "Mes modèles" at bounding box center [492, 65] width 40 height 10
click at [472, 63] on input "Mes modèles" at bounding box center [468, 64] width 9 height 9
radio input "true"
radio input "false"
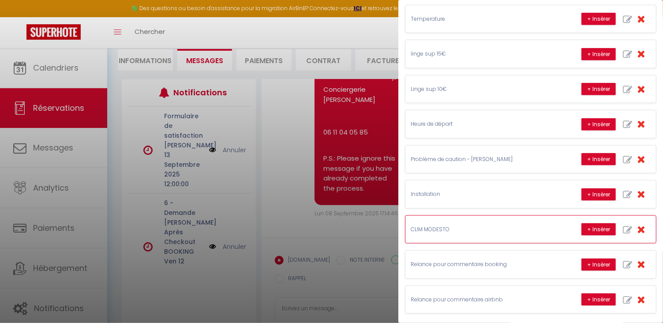
scroll to position [310, 0]
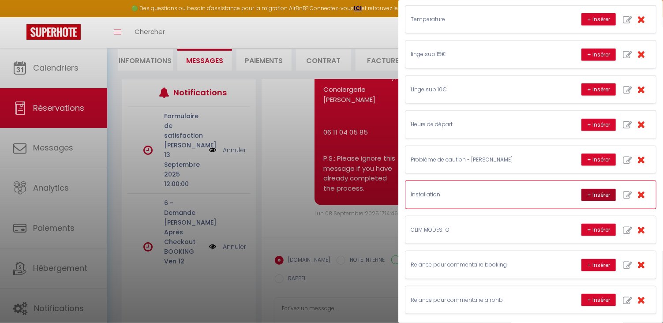
click at [589, 192] on button "+ Insérer" at bounding box center [598, 195] width 34 height 12
type textarea "[PERSON_NAME] J’espère que votre arrivée s’est bien passée et que vous êtes bie…"
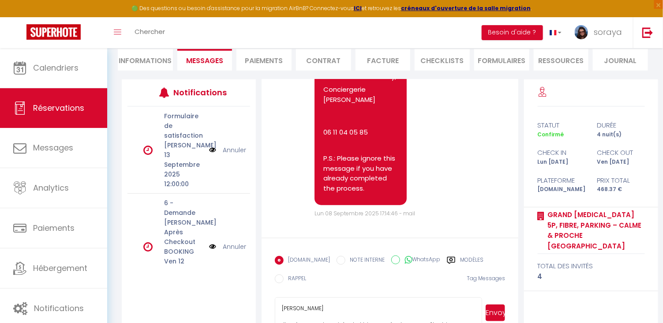
click at [489, 313] on button "Envoyer" at bounding box center [495, 312] width 19 height 17
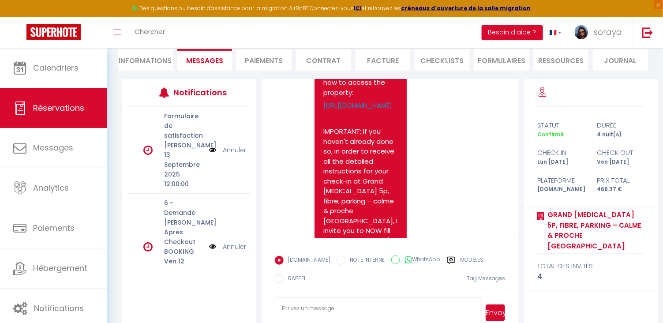
scroll to position [2489, 0]
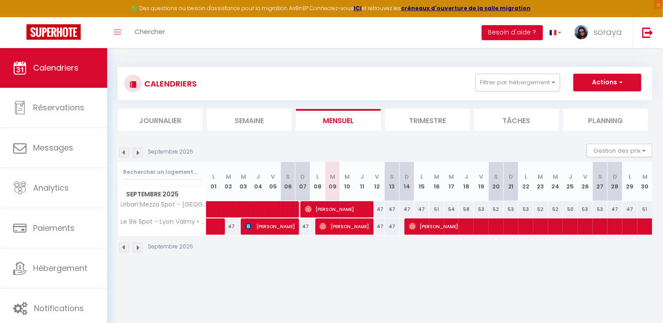
click at [138, 151] on img at bounding box center [138, 153] width 10 height 10
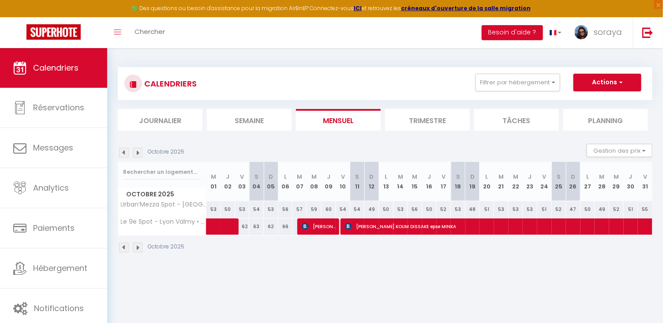
click at [123, 152] on img at bounding box center [124, 153] width 10 height 10
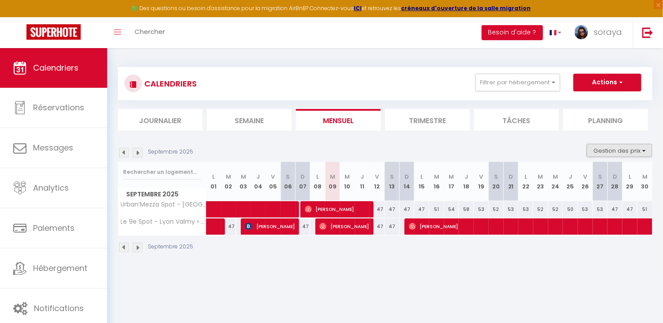
click at [598, 151] on button "Gestion des prix" at bounding box center [620, 150] width 66 height 13
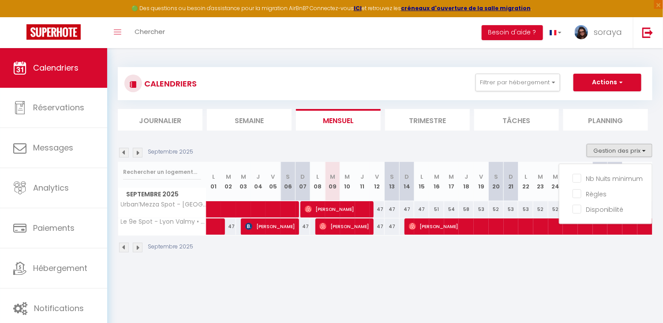
click at [543, 262] on div "CALENDRIERS Filtrer par hébergement Manissieux Studio Evasion campagnarde Harmo…" at bounding box center [385, 160] width 556 height 224
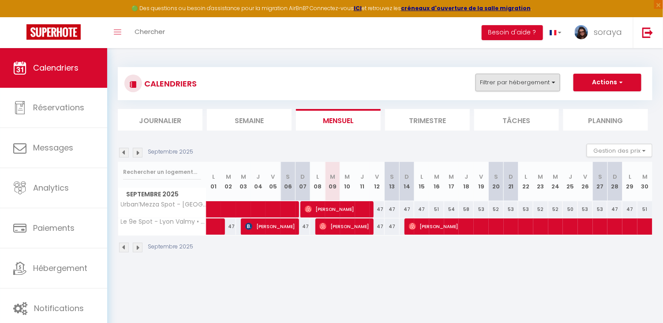
click at [550, 84] on button "Filtrer par hébergement" at bounding box center [517, 83] width 85 height 18
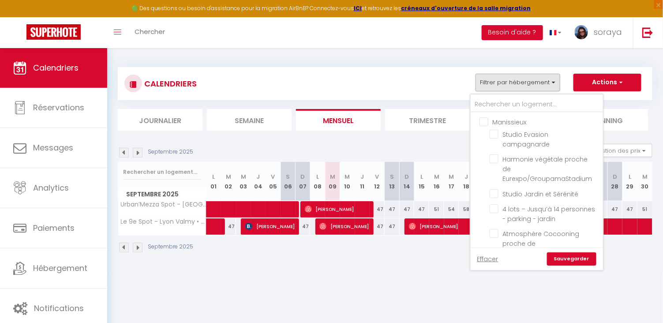
click at [489, 122] on input "Manissieux" at bounding box center [545, 121] width 132 height 9
checkbox input "true"
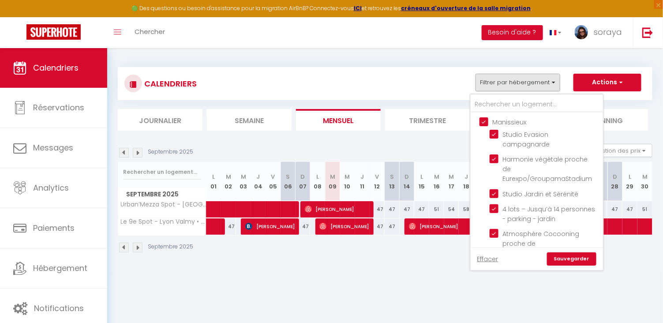
checkbox input "true"
checkbox input "false"
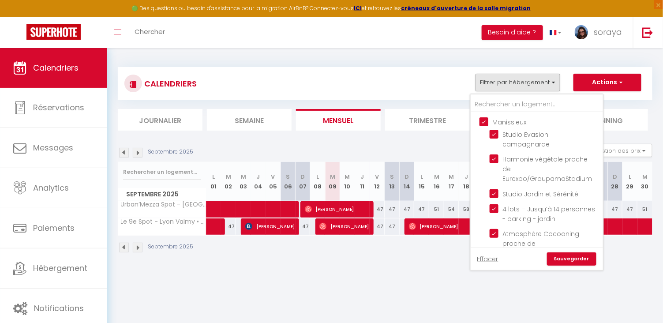
checkbox input "false"
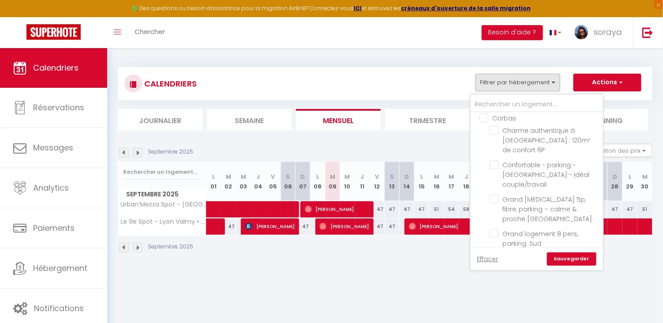
scroll to position [207, 0]
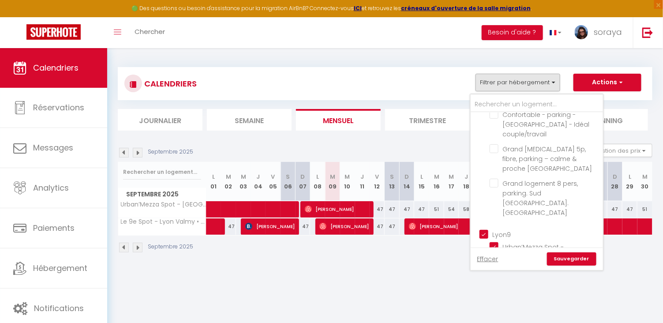
click at [486, 229] on input "Lyon9" at bounding box center [545, 233] width 132 height 9
checkbox input "false"
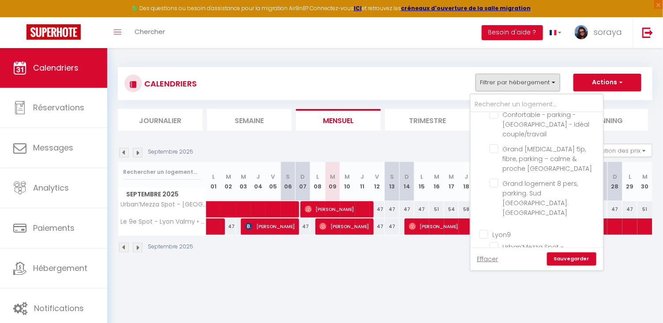
checkbox input "false"
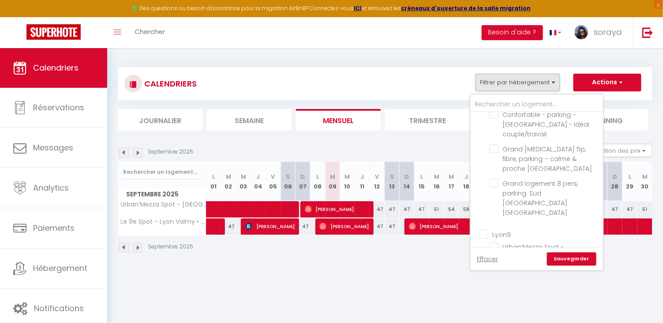
checkbox input "false"
click at [562, 259] on link "Sauvegarder" at bounding box center [571, 258] width 49 height 13
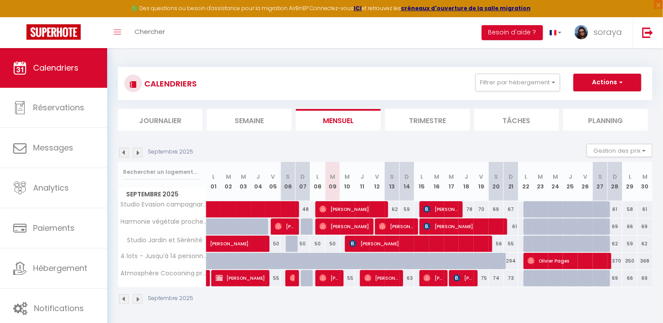
click at [367, 224] on span "[PERSON_NAME]" at bounding box center [344, 226] width 50 height 17
select select "OK"
select select "0"
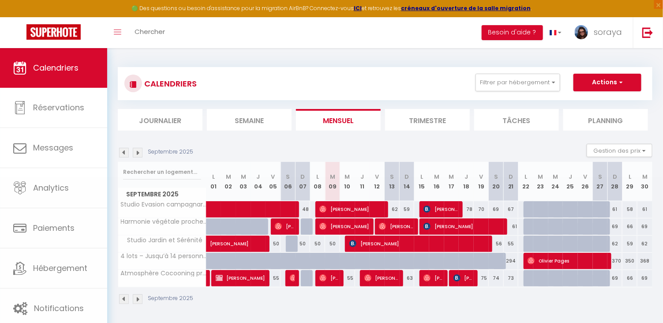
select select "1"
select select
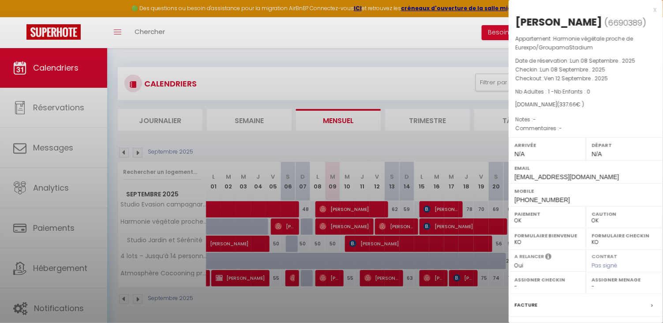
select select "19128"
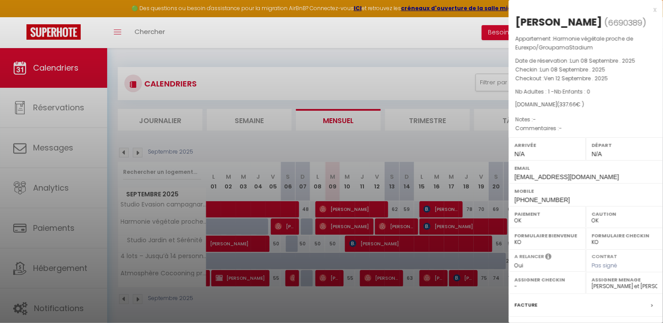
click at [340, 316] on div at bounding box center [331, 161] width 663 height 323
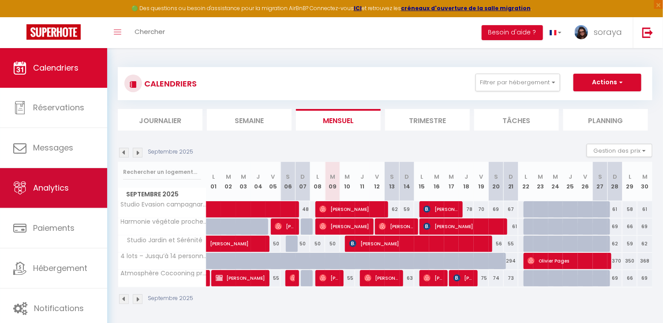
click at [66, 197] on link "Analytics" at bounding box center [53, 188] width 107 height 40
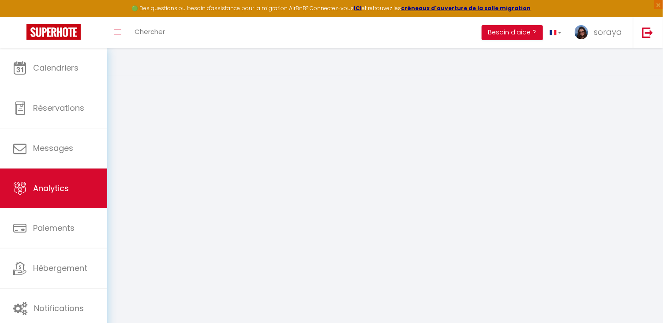
select select "2025"
select select "9"
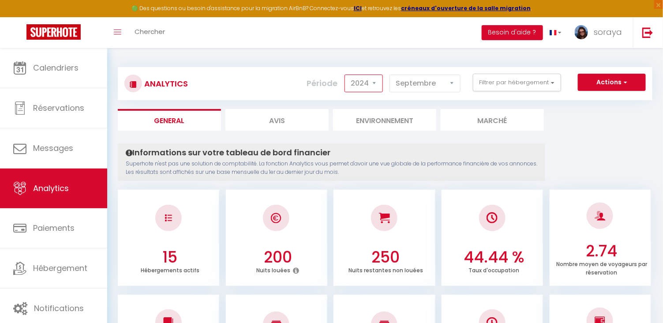
select select "2025"
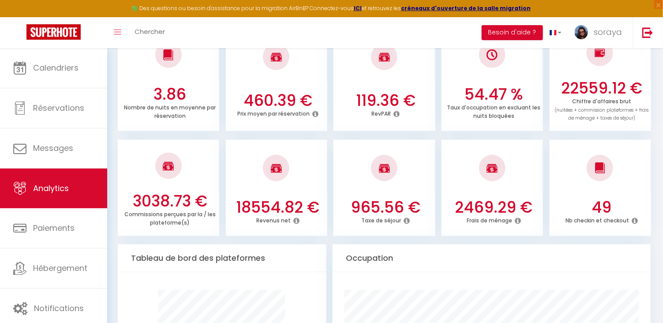
scroll to position [254, 0]
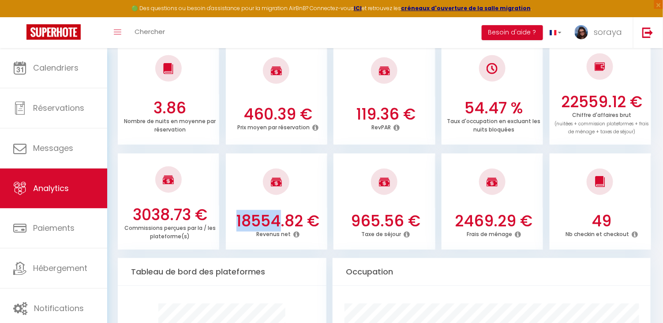
drag, startPoint x: 236, startPoint y: 218, endPoint x: 281, endPoint y: 217, distance: 45.9
click at [281, 218] on h3 "18554.82 €" at bounding box center [278, 221] width 94 height 19
copy h3 "18554"
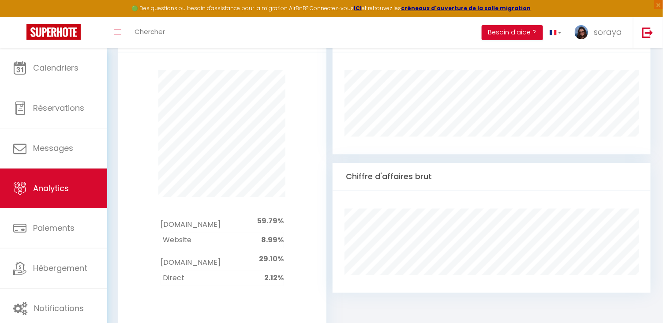
scroll to position [489, 0]
click at [301, 196] on div "Airbnb.com 59.79% Website 8.99% Booking.com 29.10% Direct 2.12%" at bounding box center [222, 247] width 185 height 102
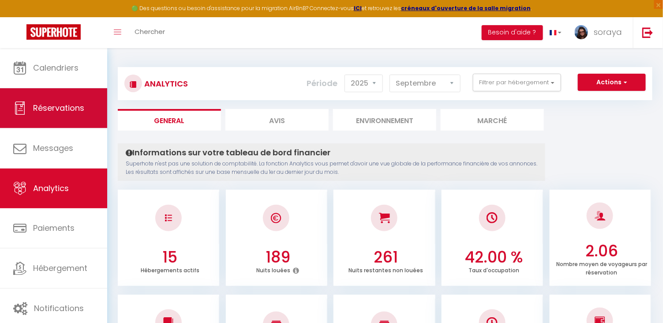
scroll to position [0, 0]
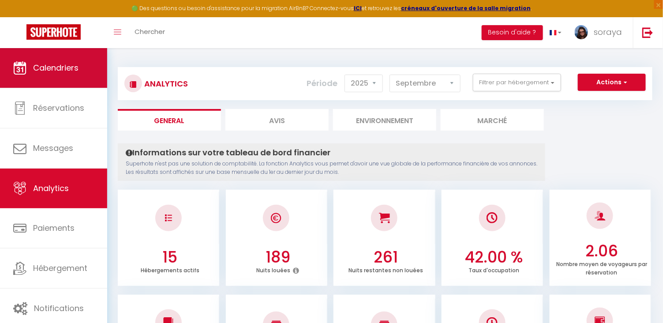
click at [65, 75] on link "Calendriers" at bounding box center [53, 68] width 107 height 40
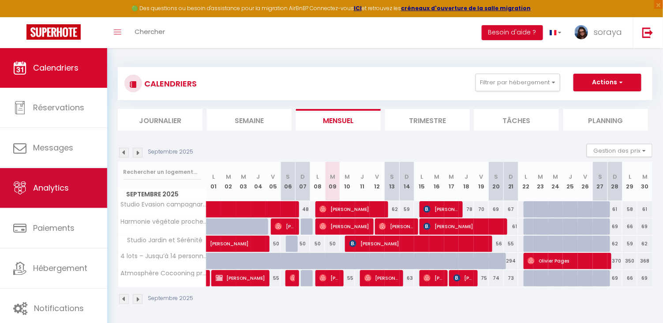
click at [89, 201] on link "Analytics" at bounding box center [53, 188] width 107 height 40
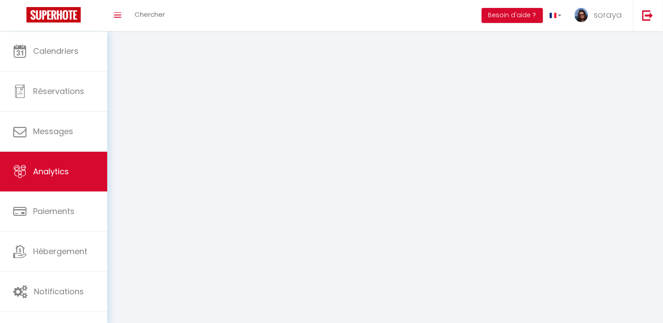
select select "2025"
select select "9"
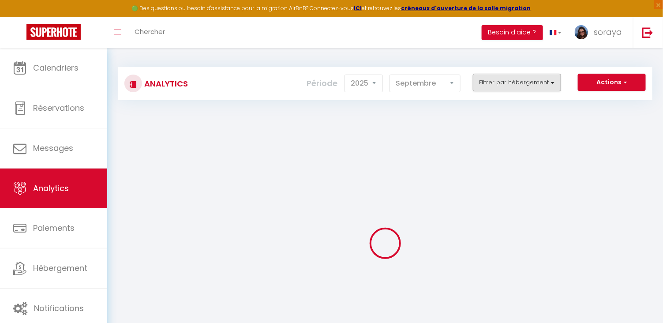
checkbox input "false"
checkbox campagnarde "false"
checkbox Eurexpo\/GroupamaStadium "false"
checkbox Sérénité "false"
checkbox jardin "false"
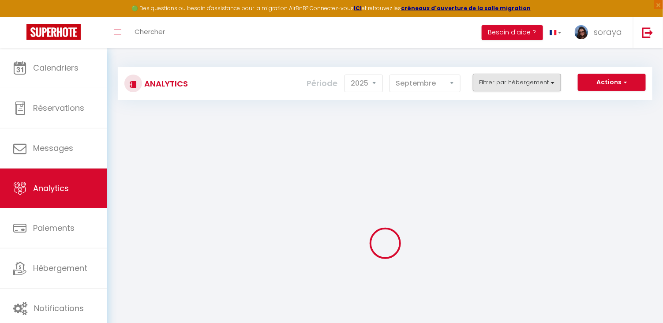
checkbox Stadium "false"
checkbox input "false"
checkbox 6P "false"
checkbox couple\/travail "false"
checkbox Lyon "false"
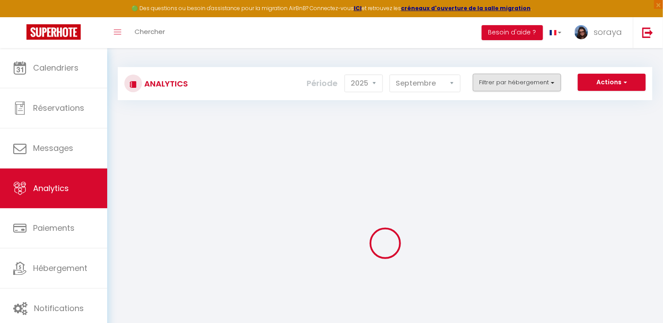
checkbox Eurexpo "false"
checkbox input "false"
checkbox Métro "false"
checkbox Lyon "false"
checkbox input "false"
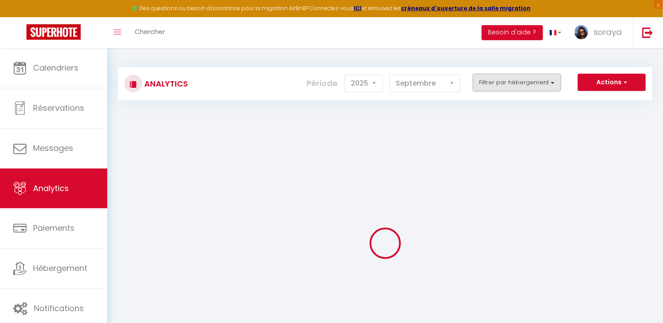
checkbox Lyon "false"
checkbox tramway "false"
checkbox parking "false"
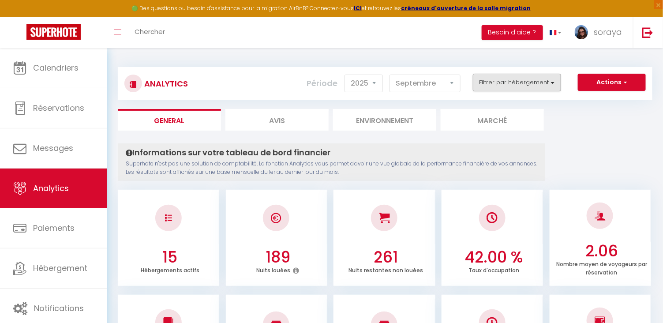
click at [515, 86] on button "Filtrer par hébergement" at bounding box center [517, 83] width 88 height 18
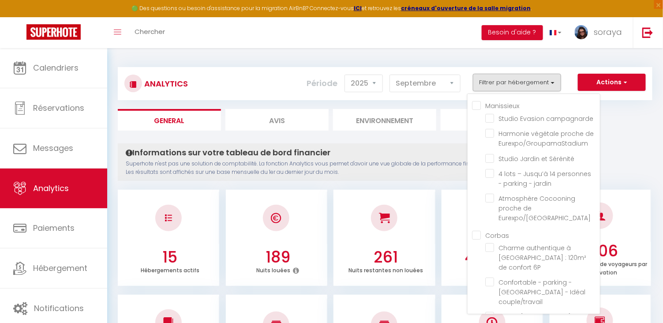
click at [479, 102] on input "Manissieux" at bounding box center [536, 105] width 128 height 9
checkbox input "true"
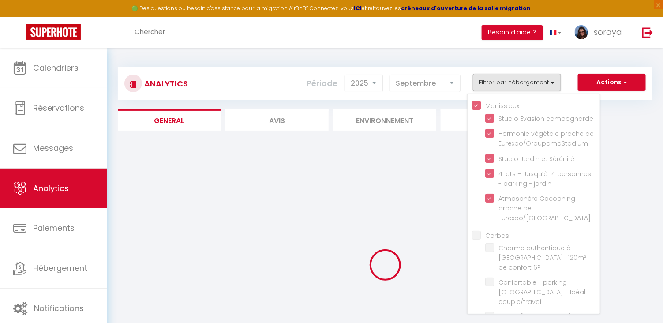
checkbox campagnarde "true"
checkbox Eurexpo\/GroupamaStadium "true"
checkbox Sérénité "true"
checkbox jardin "true"
checkbox Stadium "true"
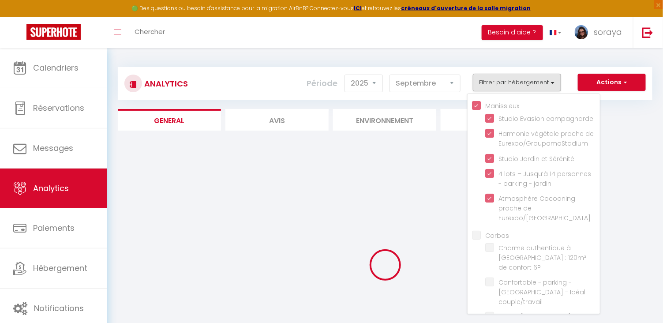
checkbox 6P "false"
checkbox couple\/travail "false"
checkbox Lyon "false"
checkbox Eurexpo "false"
checkbox Métro "false"
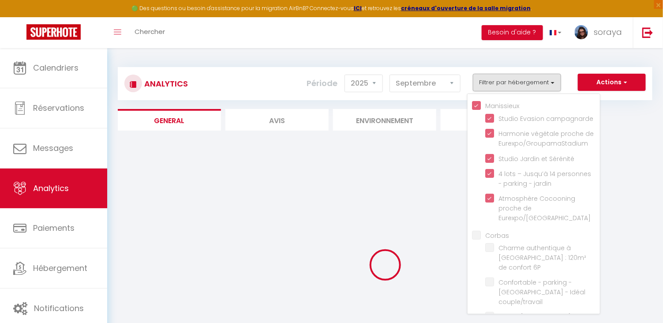
checkbox Lyon "false"
checkbox tramway "false"
checkbox parking "false"
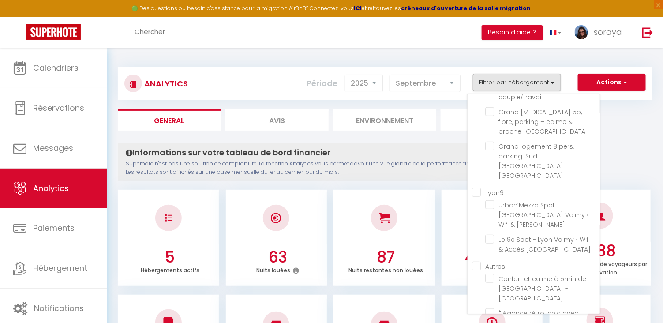
checkbox 6P "false"
checkbox couple\/travail "false"
checkbox Lyon "false"
checkbox Eurexpo "false"
checkbox Métro "false"
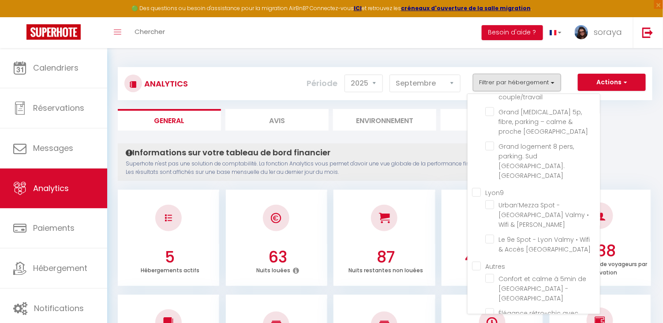
checkbox Lyon "false"
checkbox tramway "false"
checkbox parking "false"
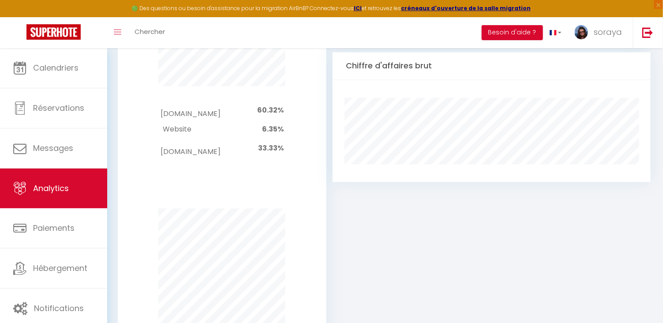
scroll to position [598, 0]
click at [503, 213] on div "Occupation Chiffre d'affaires brut" at bounding box center [492, 177] width 318 height 526
click at [455, 206] on div "Occupation Chiffre d'affaires brut" at bounding box center [492, 177] width 318 height 526
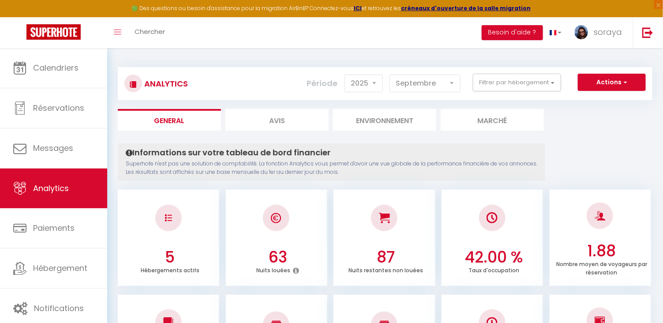
scroll to position [0, 0]
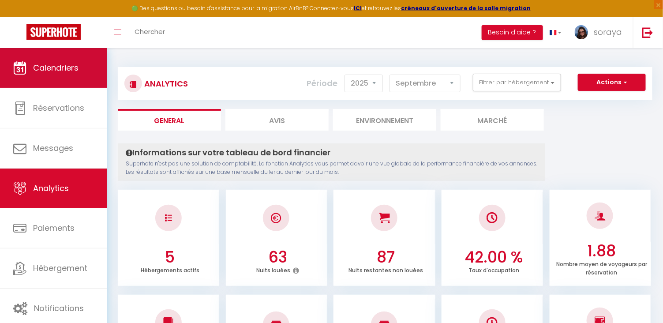
click at [65, 68] on span "Calendriers" at bounding box center [55, 67] width 45 height 11
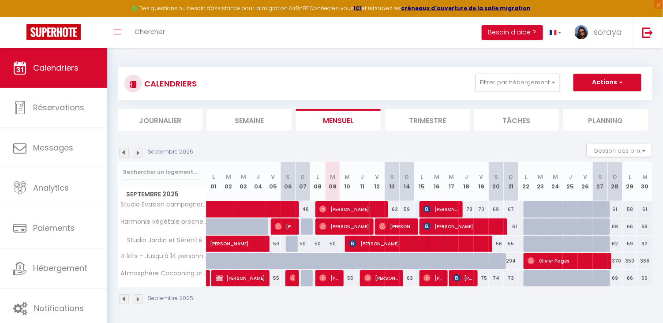
click at [138, 154] on img at bounding box center [138, 153] width 10 height 10
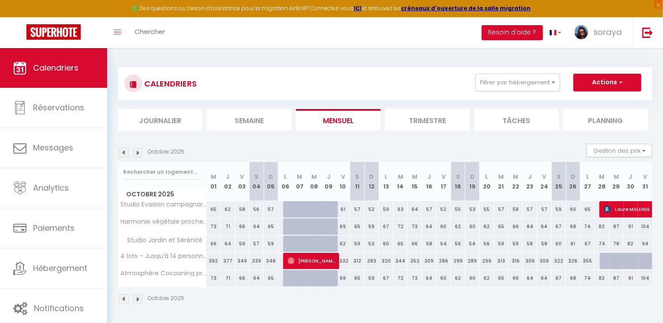
click at [138, 152] on img at bounding box center [138, 153] width 10 height 10
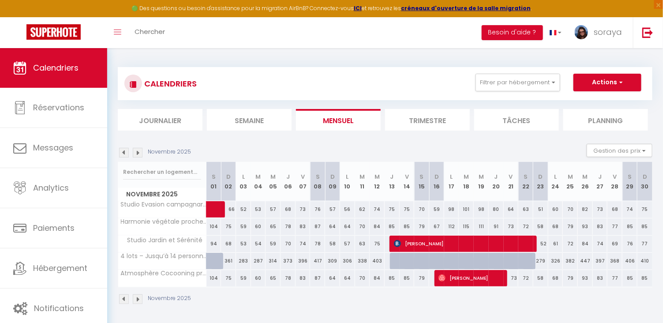
click at [125, 151] on img at bounding box center [124, 153] width 10 height 10
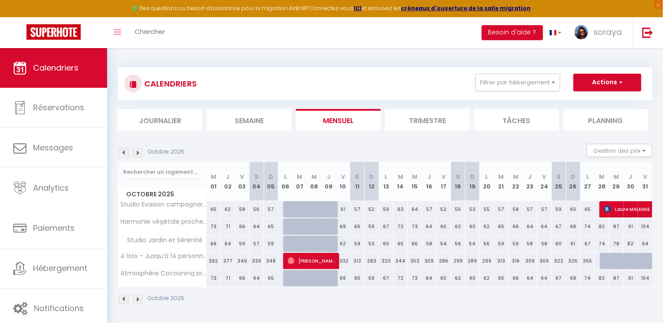
click at [125, 151] on img at bounding box center [124, 153] width 10 height 10
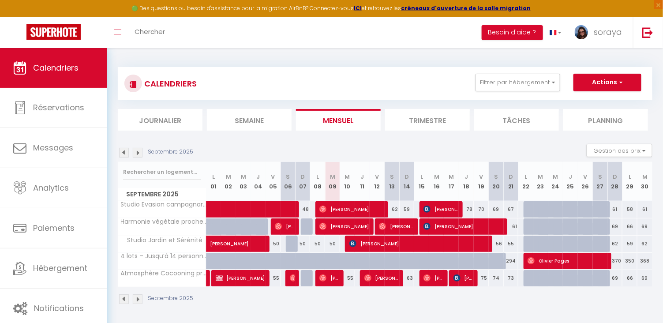
click at [125, 151] on img at bounding box center [124, 153] width 10 height 10
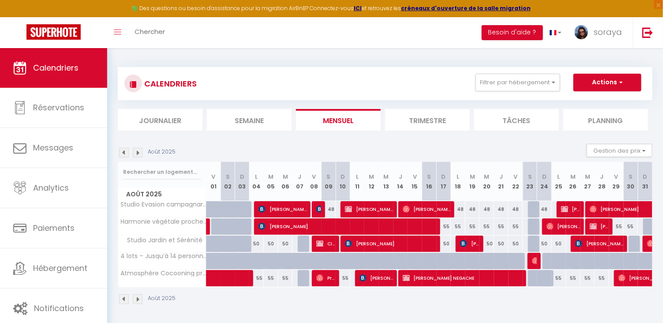
click at [125, 151] on img at bounding box center [124, 153] width 10 height 10
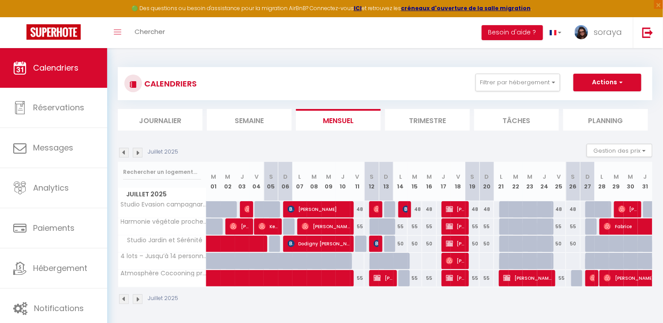
click at [136, 151] on img at bounding box center [138, 153] width 10 height 10
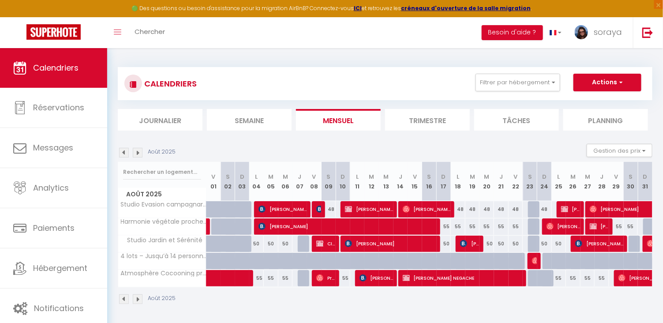
click at [136, 151] on img at bounding box center [138, 153] width 10 height 10
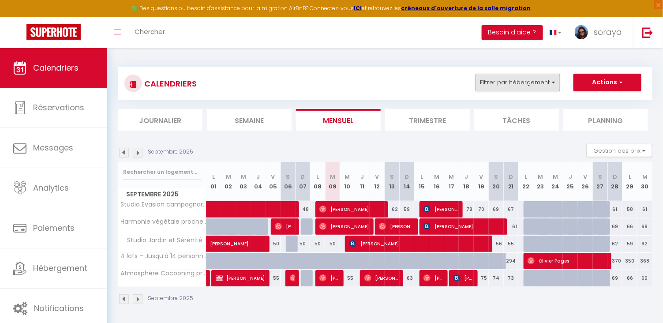
click at [542, 86] on button "Filtrer par hébergement" at bounding box center [517, 83] width 85 height 18
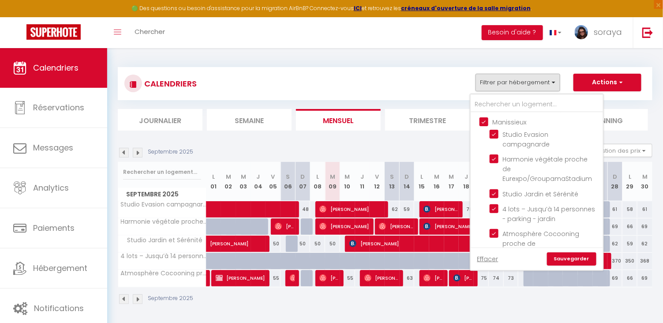
click at [487, 118] on input "Manissieux" at bounding box center [545, 121] width 132 height 9
checkbox input "false"
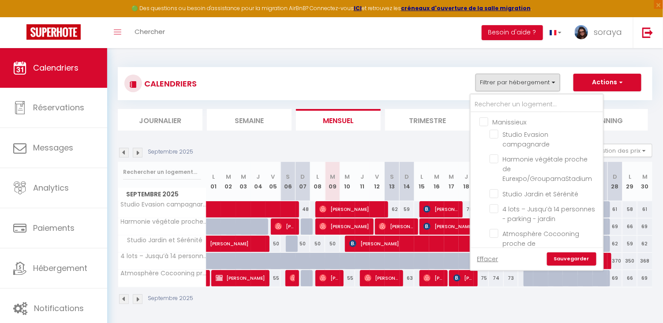
checkbox input "false"
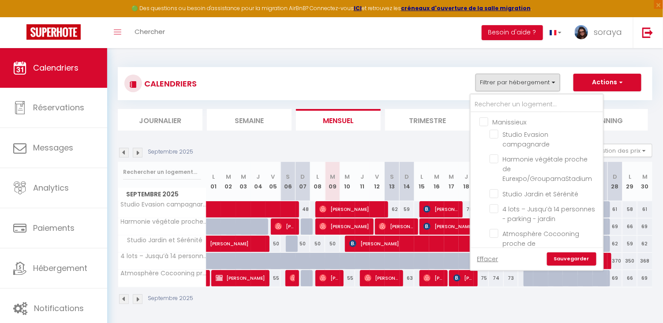
checkbox input "false"
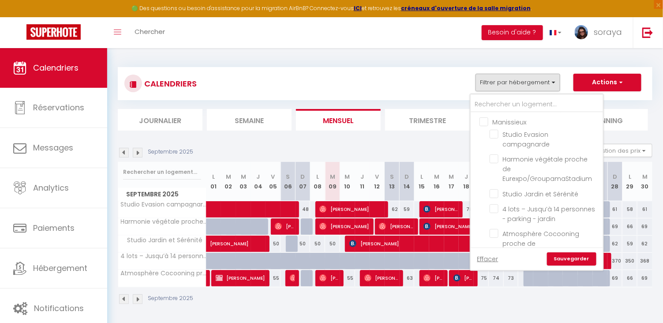
checkbox input "false"
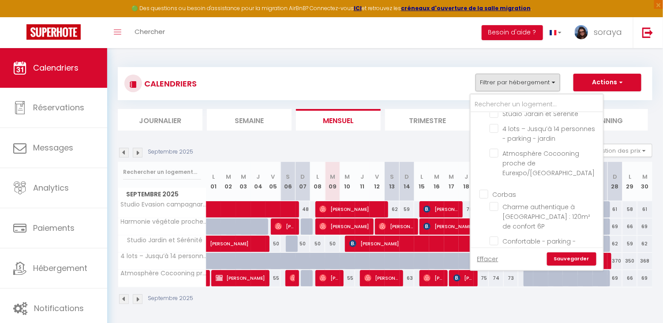
scroll to position [86, 0]
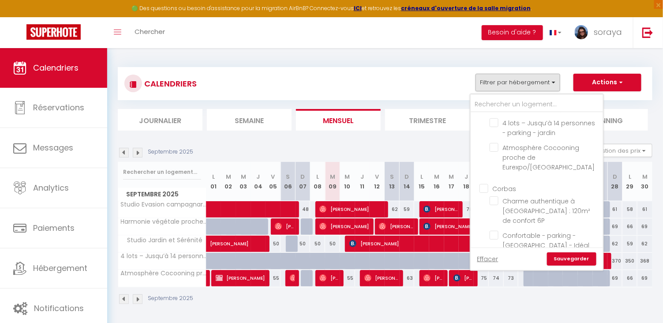
click at [486, 183] on input "Corbas" at bounding box center [545, 187] width 132 height 9
checkbox input "true"
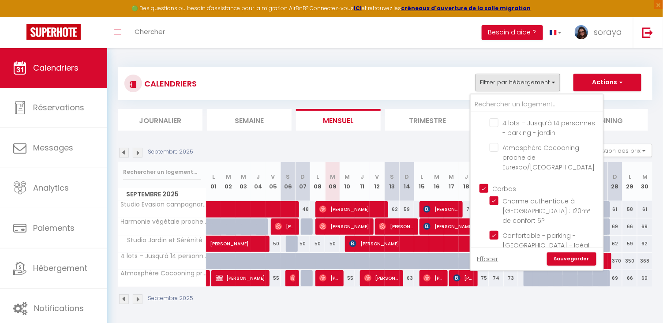
checkbox input "true"
checkbox input "false"
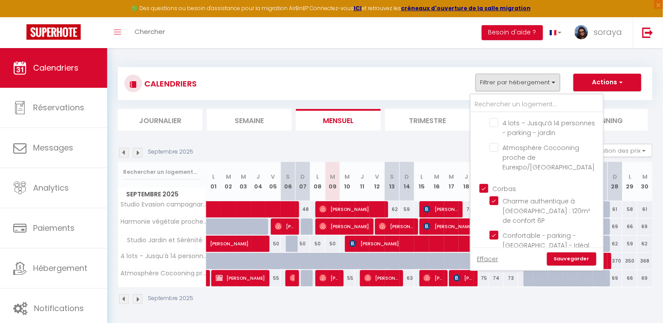
checkbox input "false"
click at [578, 254] on link "Sauvegarder" at bounding box center [571, 258] width 49 height 13
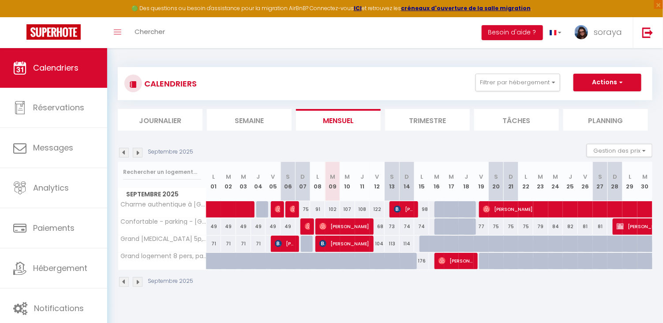
click at [138, 153] on img at bounding box center [138, 153] width 10 height 10
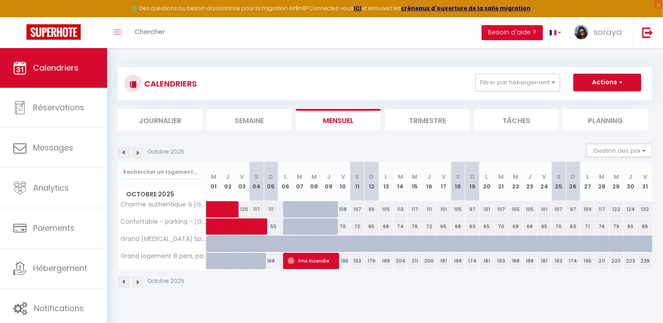
click at [122, 153] on img at bounding box center [124, 153] width 10 height 10
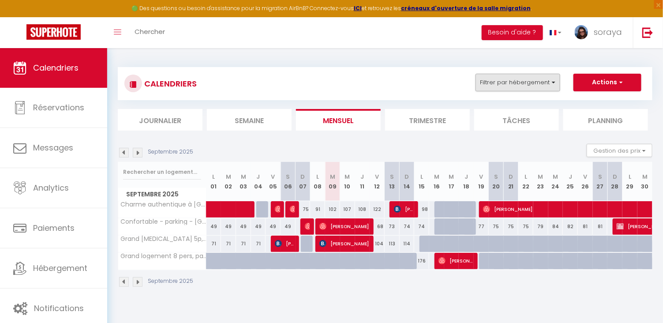
click at [551, 85] on button "Filtrer par hébergement" at bounding box center [517, 83] width 85 height 18
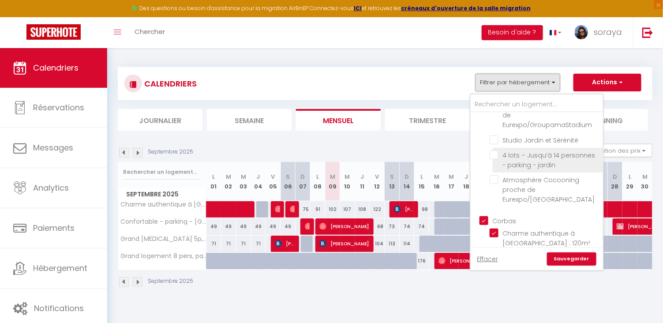
scroll to position [84, 0]
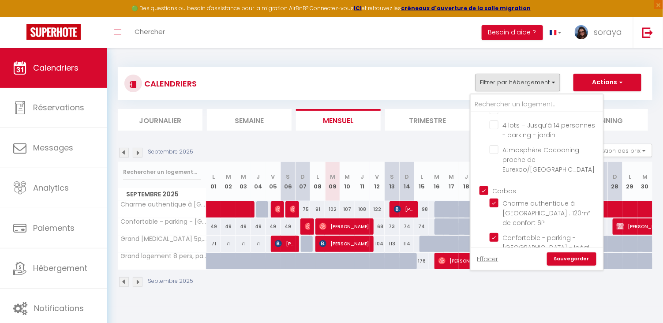
click at [486, 186] on input "Corbas" at bounding box center [545, 190] width 132 height 9
checkbox input "false"
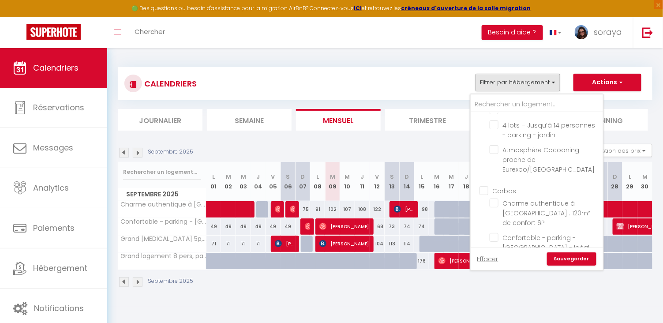
checkbox input "false"
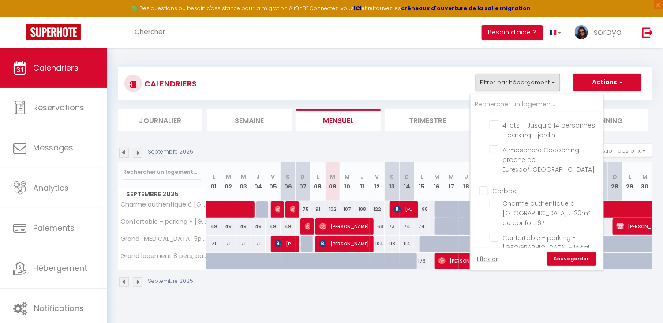
checkbox input "false"
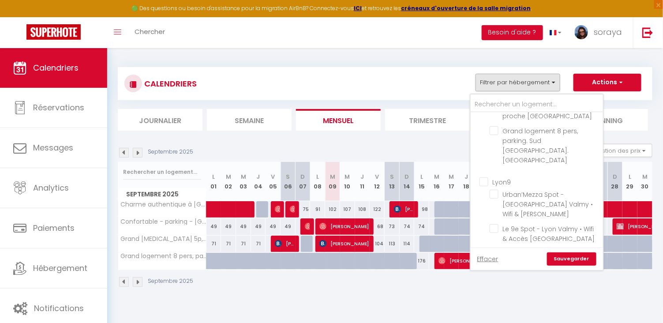
scroll to position [261, 0]
click at [486, 175] on input "Lyon9" at bounding box center [545, 179] width 132 height 9
checkbox input "true"
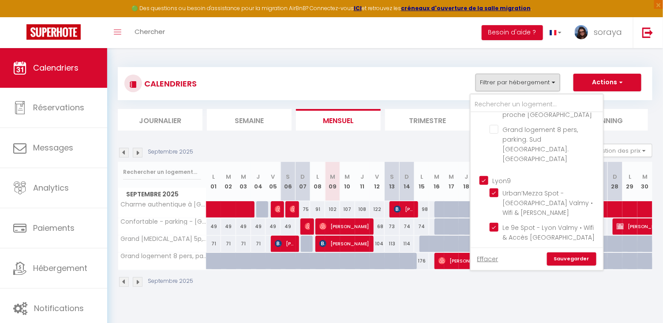
checkbox input "false"
click at [486, 175] on input "Lyon9" at bounding box center [545, 179] width 132 height 9
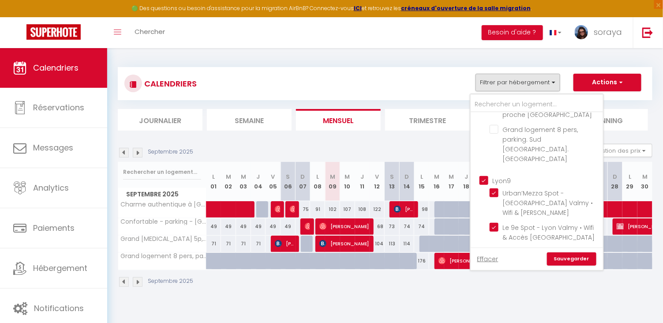
checkbox input "false"
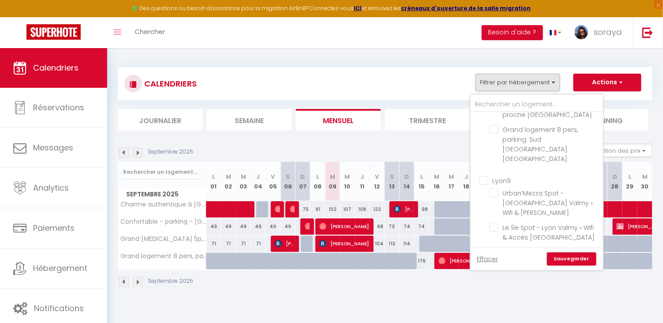
checkbox input "false"
click at [486, 175] on input "Lyon9" at bounding box center [545, 179] width 132 height 9
checkbox input "true"
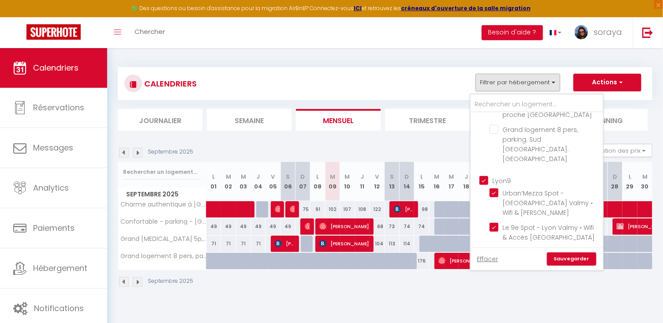
checkbox input "true"
checkbox input "false"
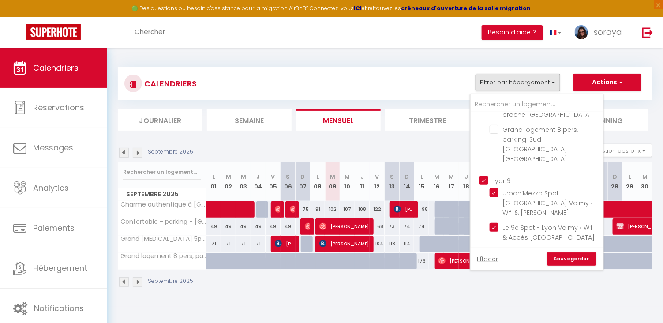
click at [576, 257] on link "Sauvegarder" at bounding box center [571, 258] width 49 height 13
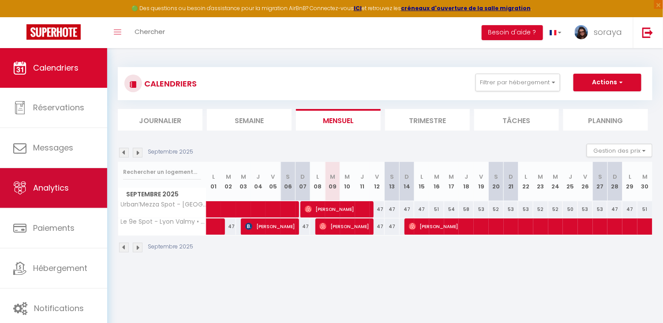
click at [55, 181] on link "Analytics" at bounding box center [53, 188] width 107 height 40
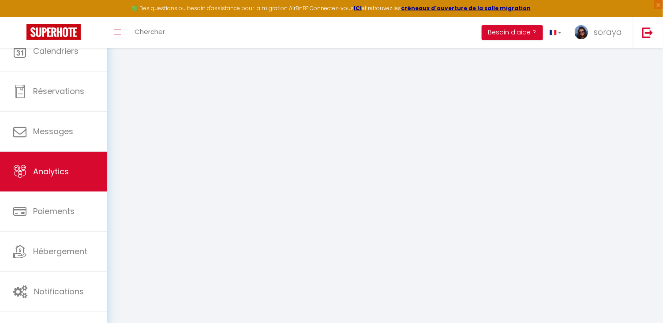
select select "2025"
select select "9"
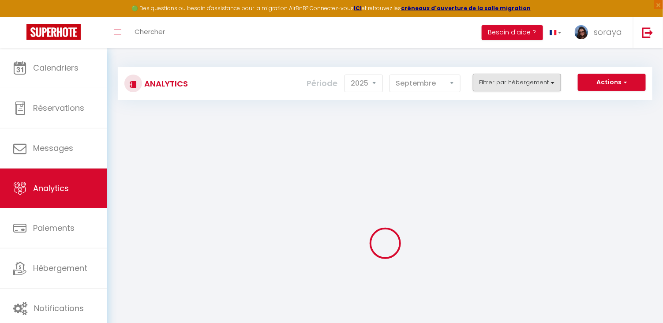
click at [520, 87] on button "Filtrer par hébergement" at bounding box center [517, 83] width 88 height 18
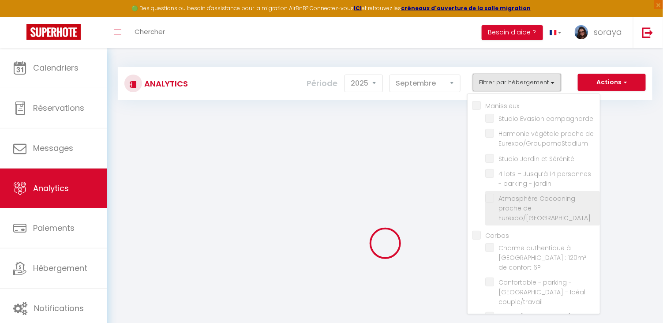
checkbox input "false"
checkbox campagnarde "false"
checkbox Eurexpo\/GroupamaStadium "false"
checkbox Sérénité "false"
checkbox jardin "false"
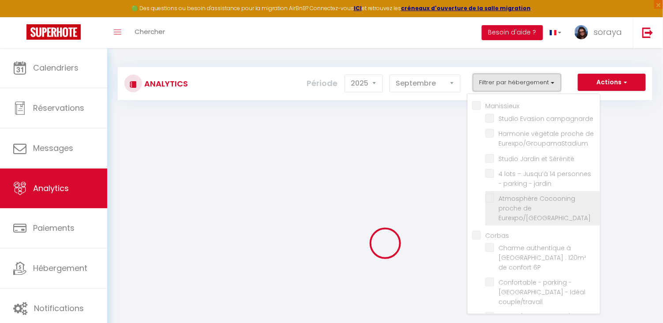
checkbox Stadium "false"
checkbox input "false"
checkbox 6P "false"
checkbox couple\/travail "false"
checkbox Lyon "false"
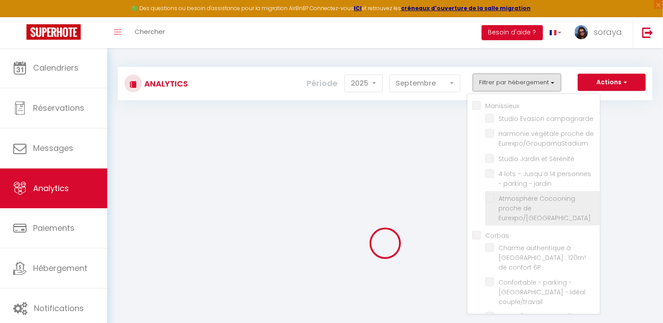
checkbox Eurexpo "false"
checkbox input "false"
checkbox Métro "false"
checkbox Lyon "false"
checkbox input "false"
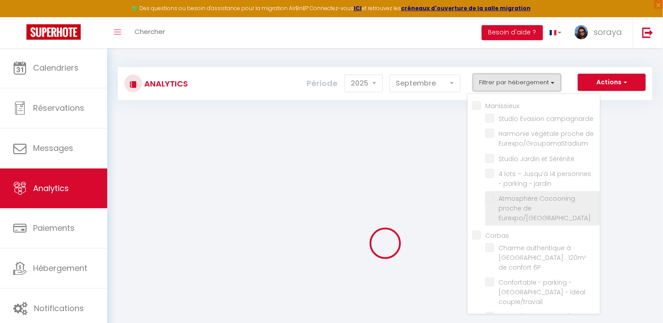
checkbox Lyon "false"
checkbox tramway "false"
checkbox parking "false"
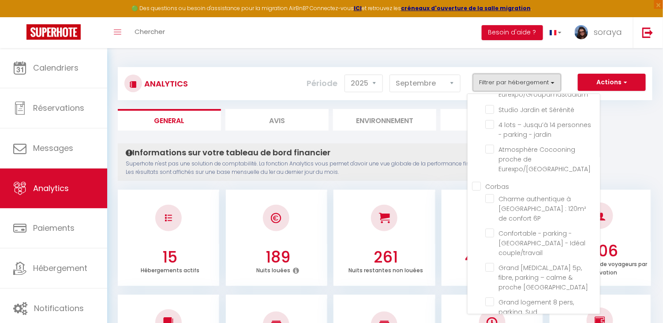
scroll to position [88, 0]
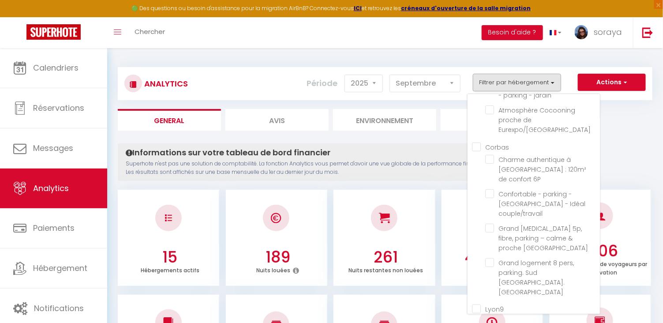
click at [478, 142] on input "Corbas" at bounding box center [536, 146] width 128 height 9
checkbox input "true"
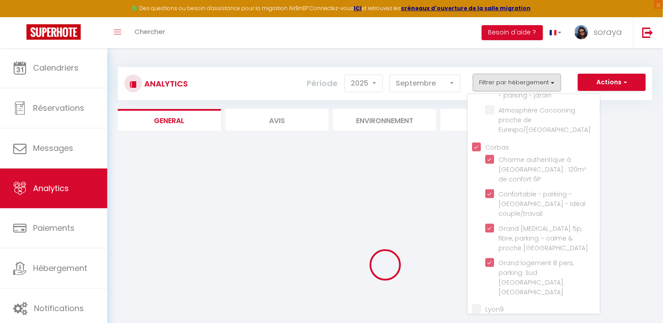
checkbox campagnarde "false"
checkbox Eurexpo\/GroupamaStadium "false"
checkbox Sérénité "false"
checkbox jardin "false"
checkbox Stadium "false"
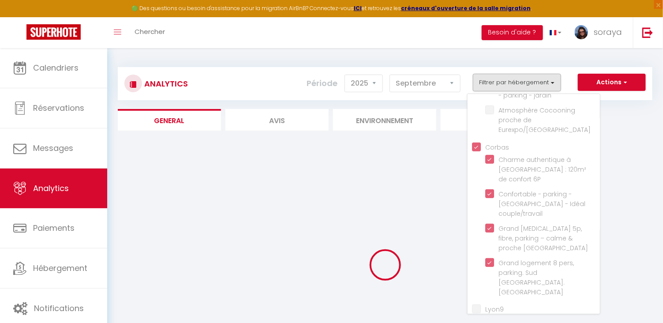
checkbox 6P "true"
checkbox couple\/travail "true"
checkbox Lyon "true"
checkbox Eurexpo "true"
checkbox Métro "false"
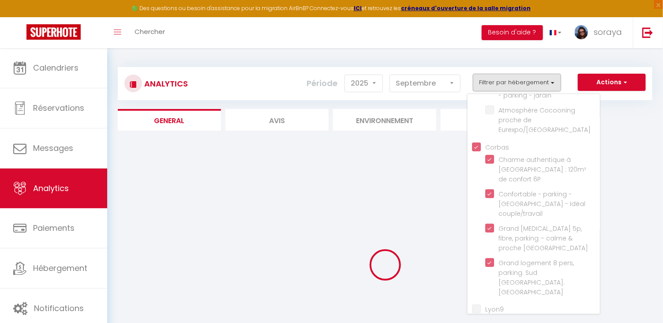
checkbox Lyon "false"
checkbox tramway "false"
checkbox parking "false"
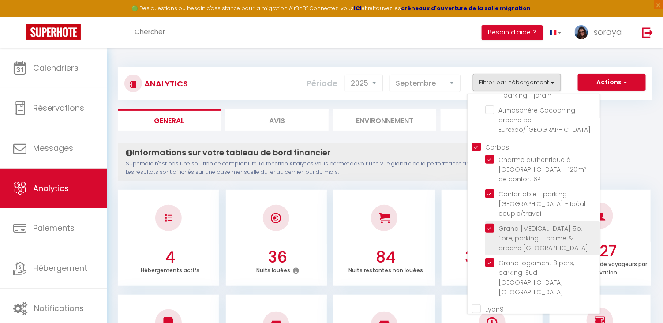
checkbox campagnarde "false"
checkbox Eurexpo\/GroupamaStadium "false"
checkbox Sérénité "false"
checkbox jardin "false"
checkbox Stadium "false"
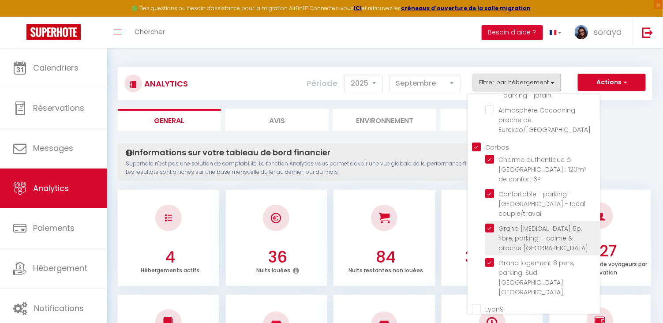
checkbox Métro "false"
checkbox Lyon "false"
checkbox tramway "false"
checkbox parking "false"
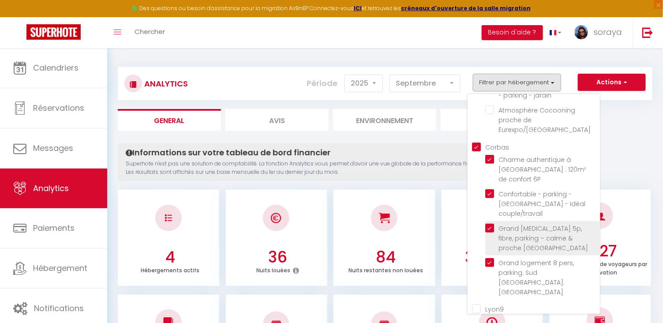
checkbox parking "false"
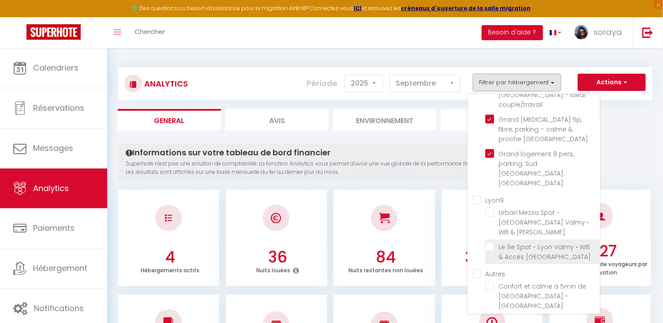
scroll to position [196, 0]
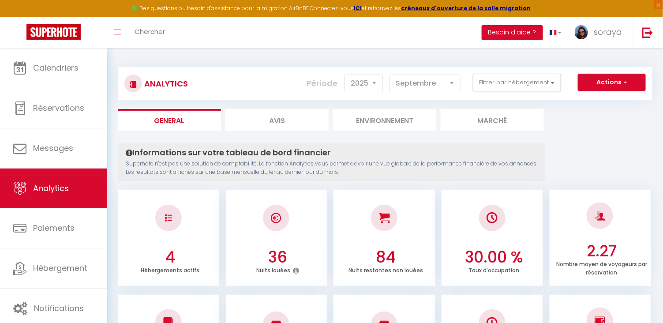
scroll to position [0, 0]
click at [550, 84] on button "Filtrer par hébergement" at bounding box center [517, 83] width 88 height 18
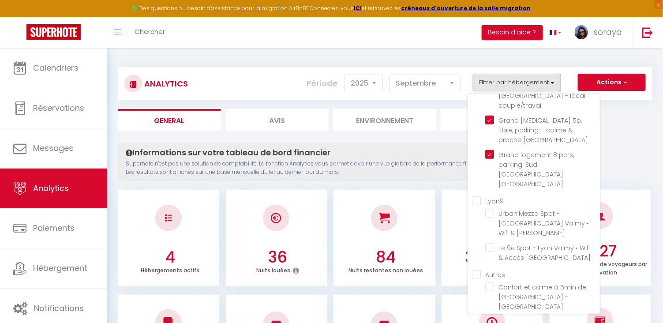
click at [482, 196] on input "Lyon9" at bounding box center [536, 200] width 128 height 9
checkbox input "true"
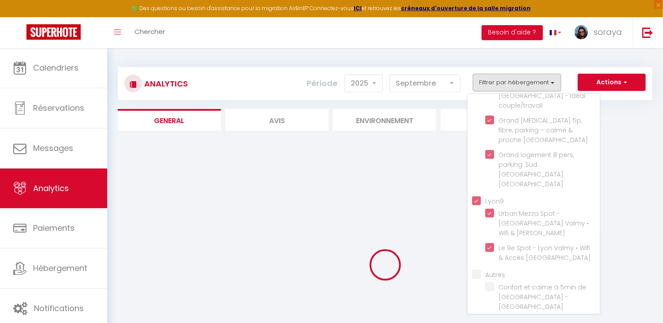
checkbox campagnarde "false"
checkbox Eurexpo\/GroupamaStadium "false"
checkbox Sérénité "false"
checkbox jardin "false"
checkbox Stadium "false"
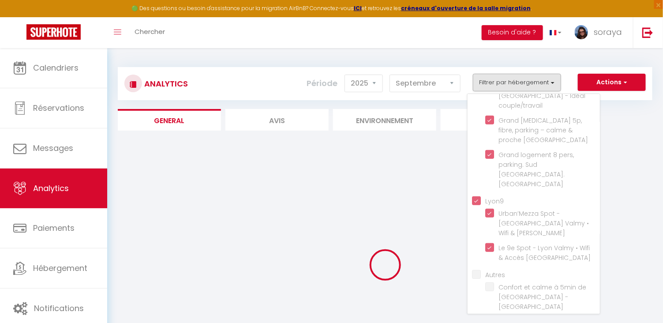
checkbox Métro "true"
checkbox Lyon "true"
checkbox Lyon "false"
checkbox tramway "false"
checkbox parking "false"
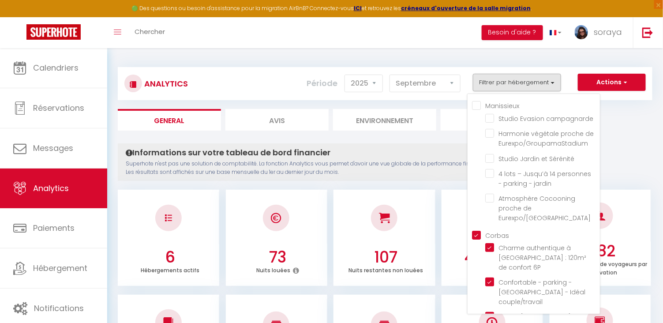
click at [477, 230] on input "Corbas" at bounding box center [536, 234] width 128 height 9
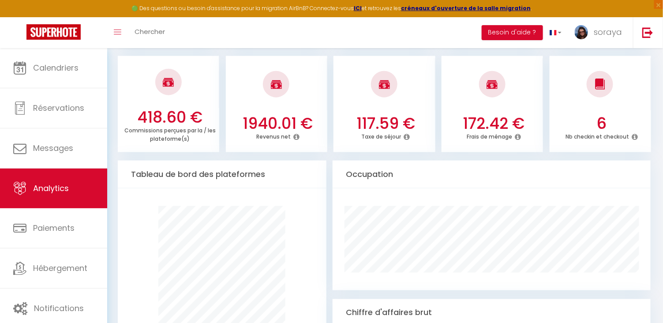
scroll to position [352, 0]
drag, startPoint x: 243, startPoint y: 118, endPoint x: 277, endPoint y: 117, distance: 34.0
click at [277, 117] on h3 "1940.01 €" at bounding box center [278, 123] width 94 height 19
copy h3 "1940"
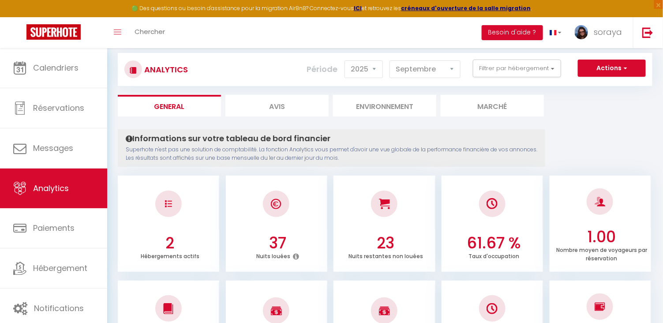
scroll to position [7, 0]
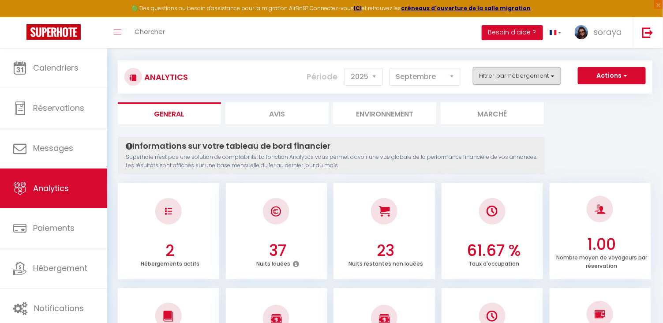
click at [494, 77] on button "Filtrer par hébergement" at bounding box center [517, 76] width 88 height 18
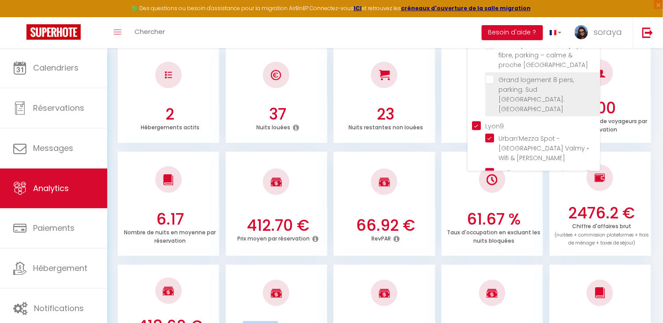
scroll to position [122, 0]
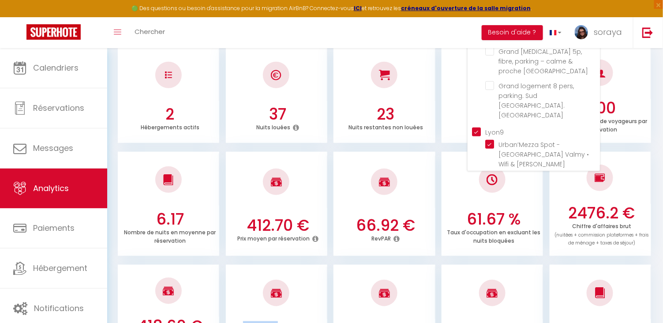
click at [477, 127] on input "Lyon9" at bounding box center [536, 131] width 128 height 9
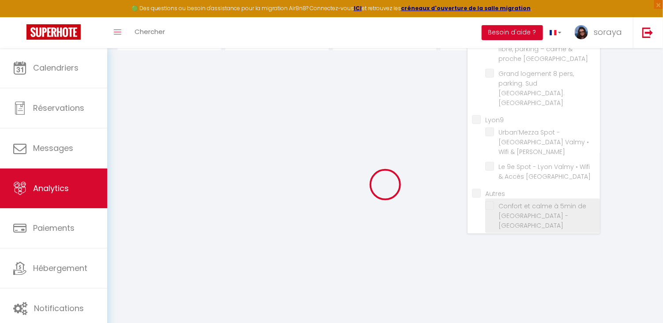
scroll to position [196, 0]
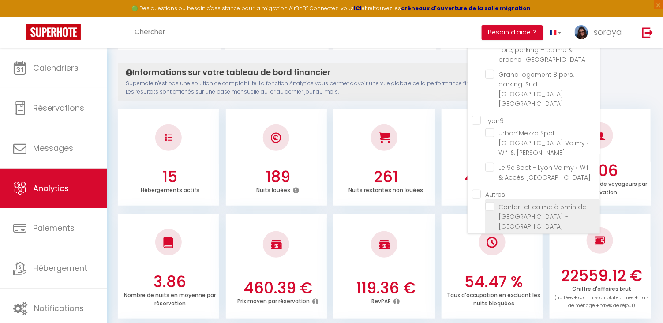
click at [492, 202] on Lyon "checkbox" at bounding box center [542, 206] width 115 height 9
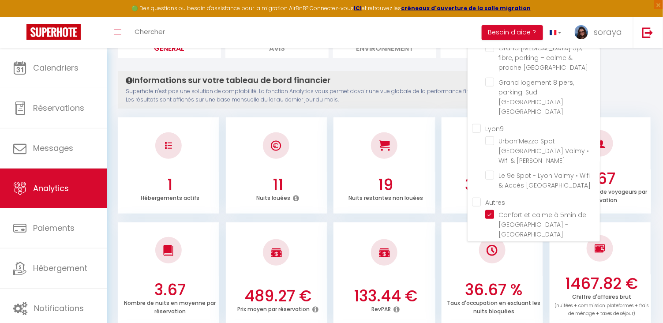
scroll to position [40, 0]
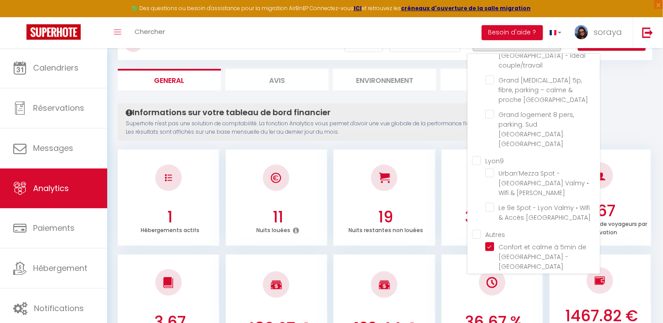
click at [491, 277] on tramway "checkbox" at bounding box center [542, 281] width 115 height 9
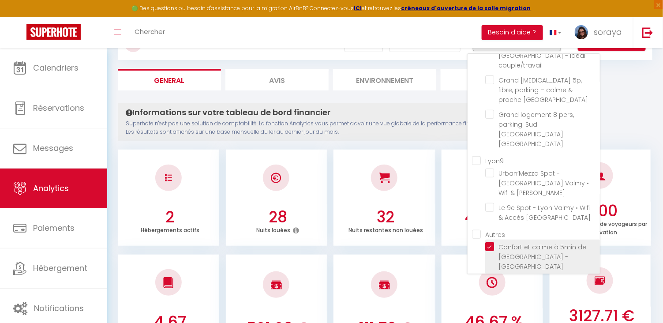
click at [492, 239] on li "Confort et calme à 5min de [GEOGRAPHIC_DATA] - [GEOGRAPHIC_DATA]" at bounding box center [542, 256] width 115 height 34
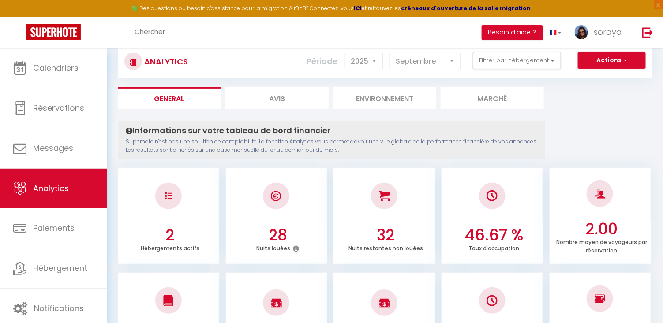
scroll to position [21, 0]
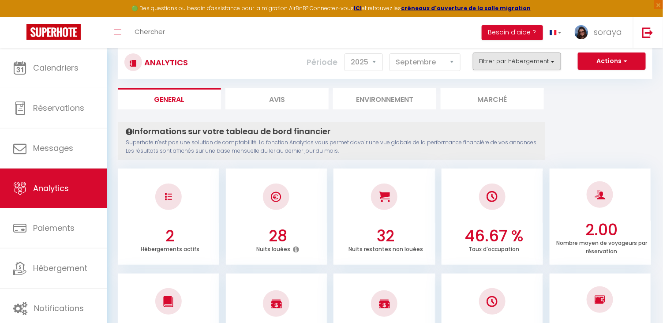
click at [530, 63] on button "Filtrer par hébergement" at bounding box center [517, 61] width 88 height 18
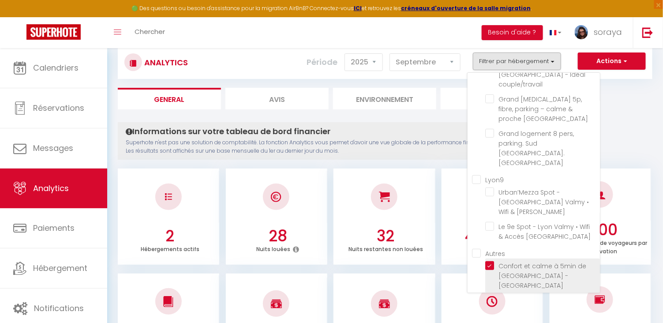
click at [492, 261] on Lyon "checkbox" at bounding box center [542, 265] width 115 height 9
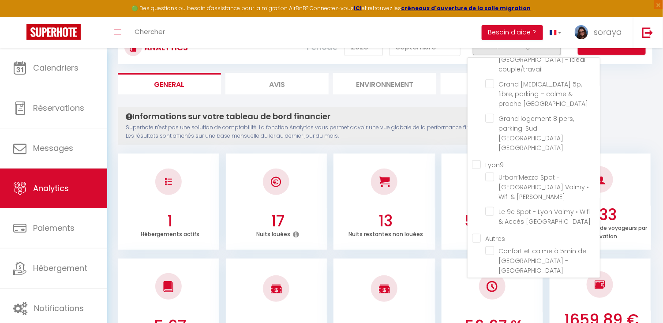
scroll to position [23, 0]
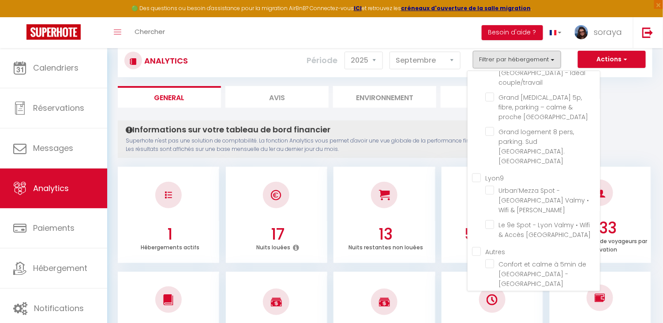
click at [489, 318] on parking "checkbox" at bounding box center [542, 322] width 115 height 9
click at [493, 294] on tramway "checkbox" at bounding box center [542, 298] width 115 height 9
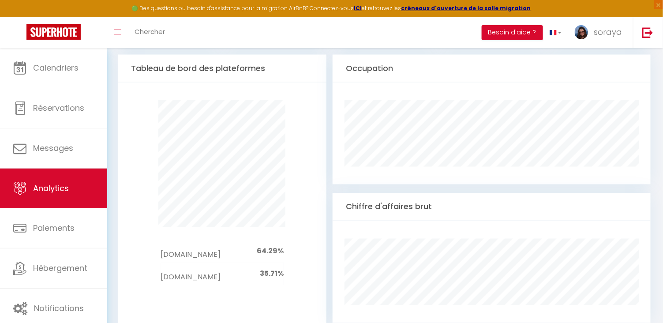
scroll to position [459, 0]
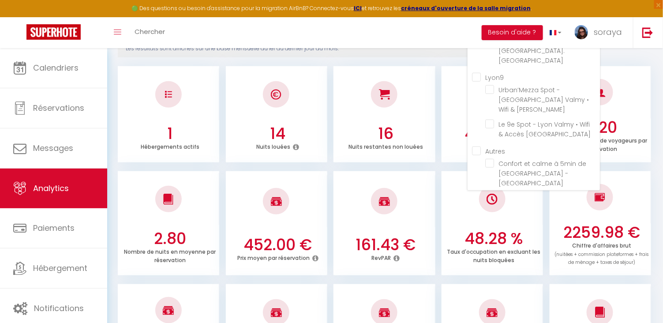
click at [489, 243] on parking "checkbox" at bounding box center [542, 247] width 115 height 9
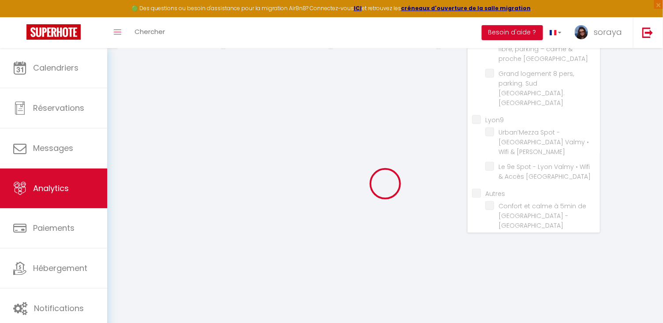
scroll to position [80, 0]
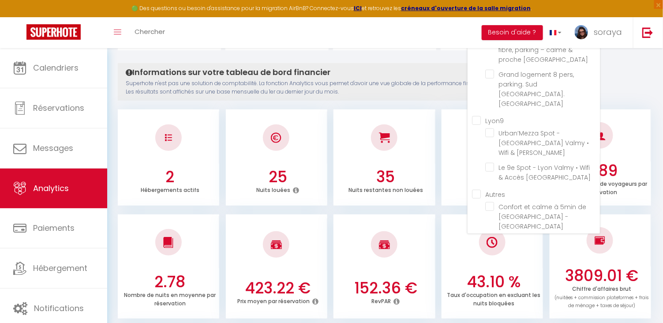
click at [490, 261] on parking "checkbox" at bounding box center [542, 265] width 115 height 9
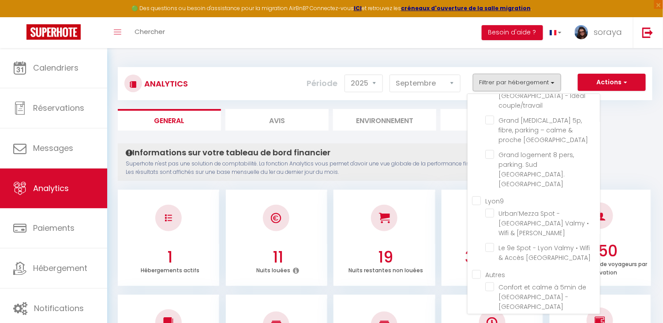
scroll to position [0, 0]
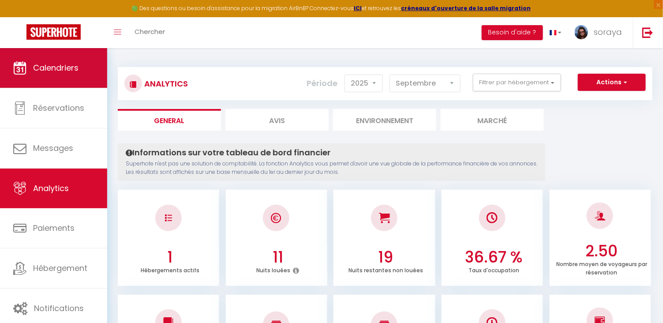
click at [82, 71] on link "Calendriers" at bounding box center [53, 68] width 107 height 40
